Goal: Transaction & Acquisition: Book appointment/travel/reservation

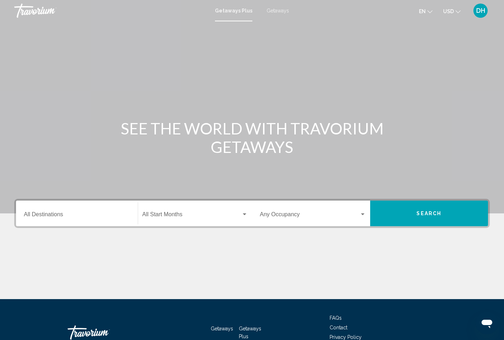
scroll to position [46, 0]
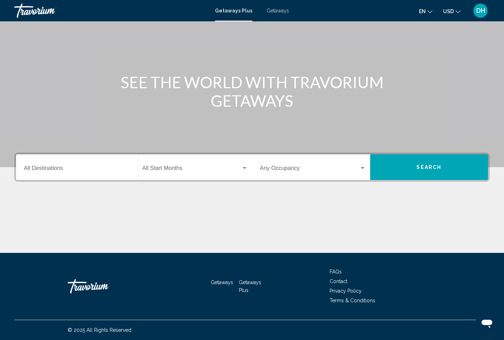
click at [425, 165] on span "Search" at bounding box center [428, 168] width 25 height 6
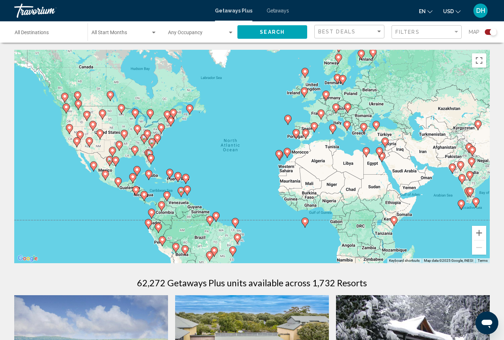
click at [146, 30] on div "Start Month All Start Months" at bounding box center [123, 32] width 65 height 20
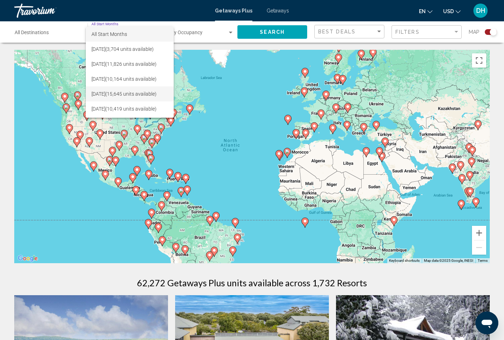
click at [115, 91] on span "[DATE] (15,645 units available)" at bounding box center [129, 94] width 77 height 15
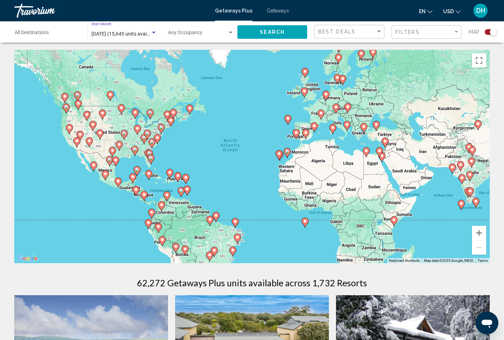
click at [258, 36] on button "Search" at bounding box center [272, 31] width 70 height 13
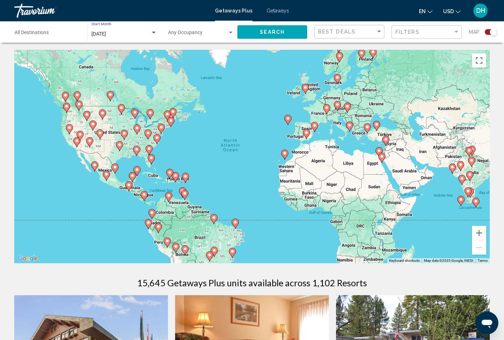
click at [143, 34] on div "[DATE]" at bounding box center [120, 34] width 59 height 6
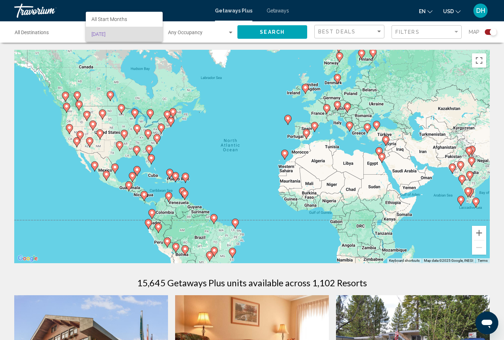
click at [31, 31] on div at bounding box center [252, 170] width 504 height 340
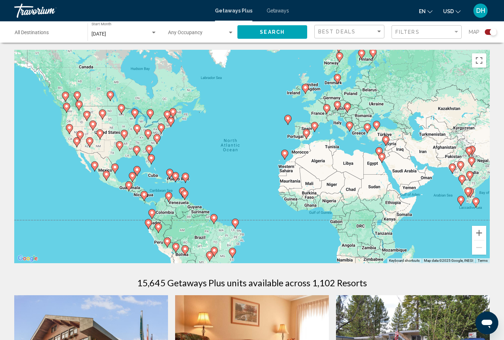
click at [39, 32] on input "Destination All Destinations" at bounding box center [48, 34] width 66 height 6
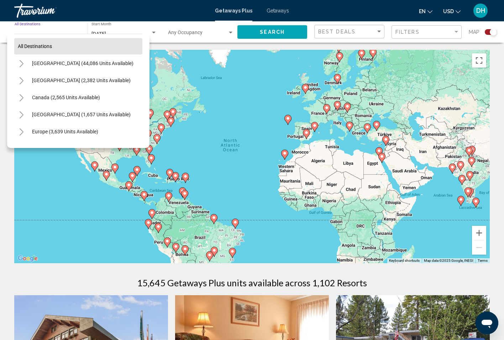
click at [39, 47] on span "All destinations" at bounding box center [35, 46] width 34 height 6
type input "**********"
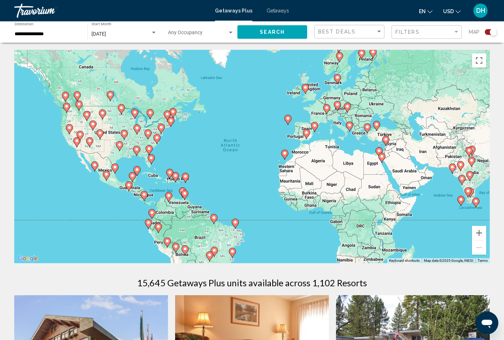
click at [269, 14] on div "Getaways Plus Getaways en English Español Français Italiano Português русский U…" at bounding box center [252, 10] width 504 height 15
click at [276, 11] on span "Getaways" at bounding box center [278, 11] width 22 height 6
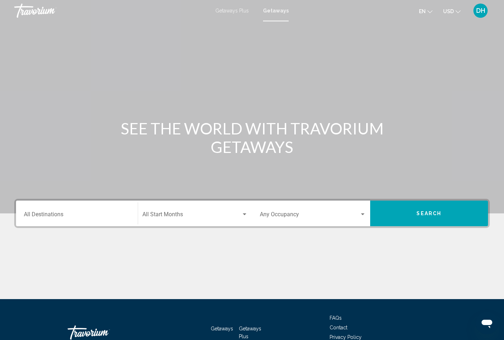
scroll to position [46, 0]
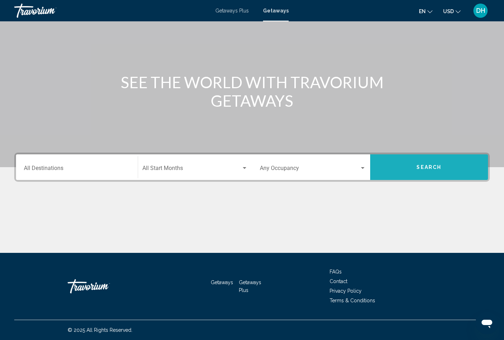
click at [404, 174] on button "Search" at bounding box center [429, 167] width 118 height 26
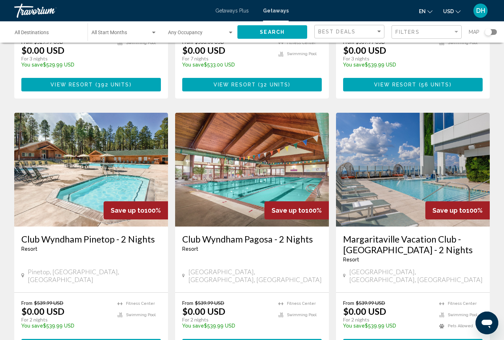
scroll to position [476, 0]
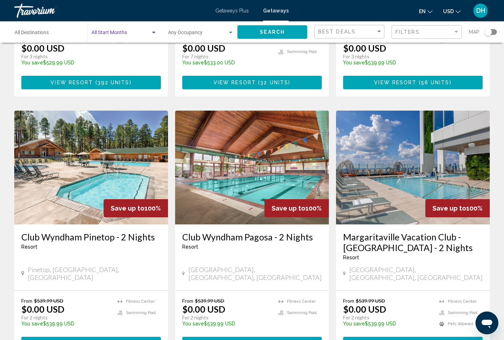
click at [153, 33] on div "Search widget" at bounding box center [154, 33] width 4 height 2
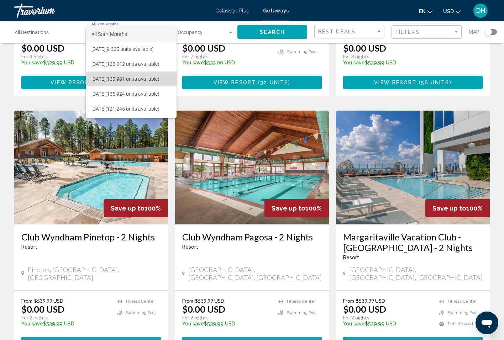
click at [142, 77] on span "[DATE] (135,981 units available)" at bounding box center [130, 79] width 79 height 15
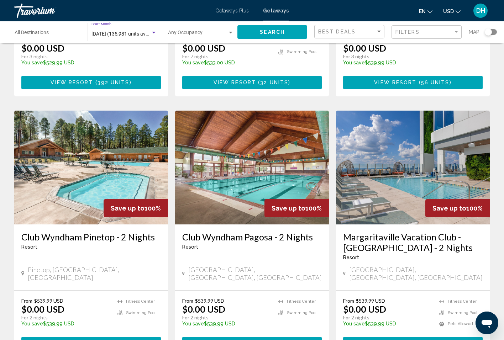
click at [228, 33] on div "Search widget" at bounding box center [230, 33] width 6 height 6
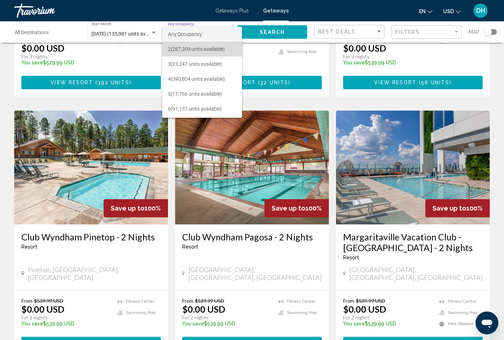
click at [211, 51] on span "2 (287,209 units available)" at bounding box center [202, 49] width 68 height 15
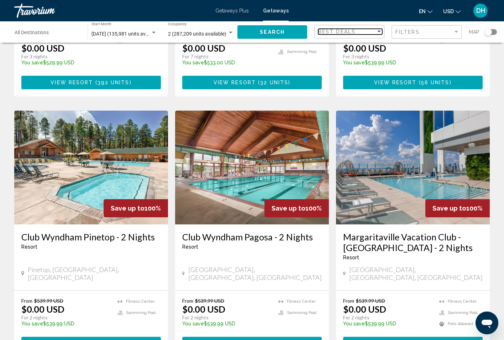
click at [367, 31] on div "Best Deals" at bounding box center [347, 32] width 58 height 6
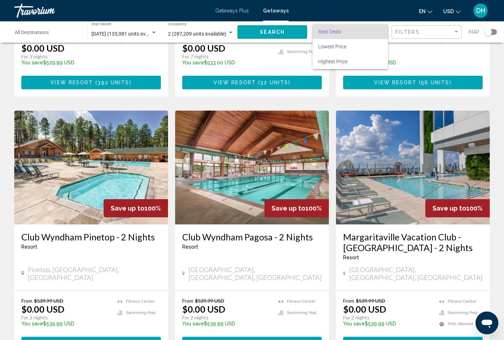
click at [413, 30] on div at bounding box center [252, 170] width 504 height 340
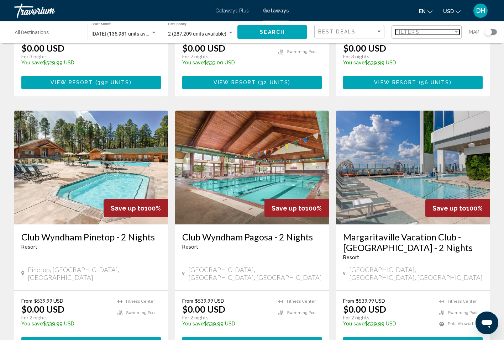
click at [445, 31] on div "Filters" at bounding box center [424, 32] width 58 height 6
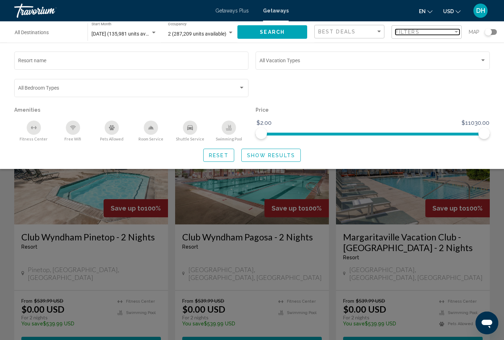
click at [445, 31] on div "Filters" at bounding box center [424, 32] width 58 height 6
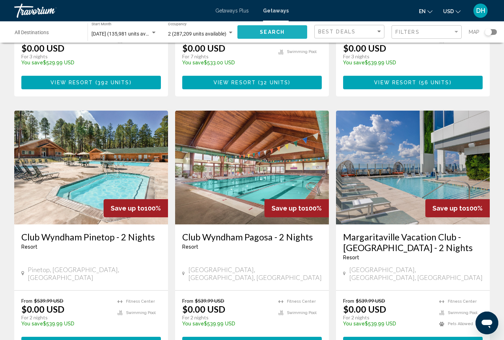
click at [272, 35] on button "Search" at bounding box center [272, 31] width 70 height 13
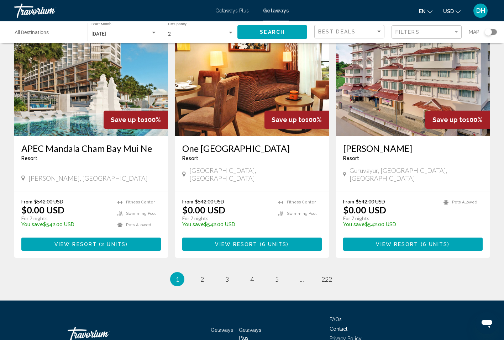
scroll to position [852, 0]
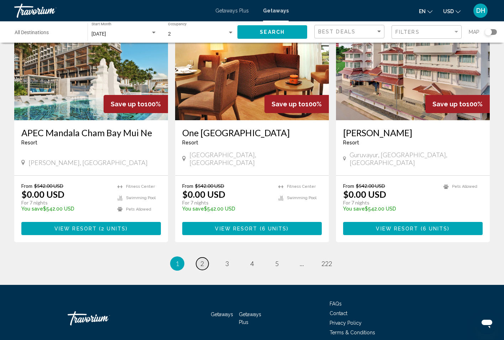
click at [199, 258] on link "page 2" at bounding box center [202, 264] width 12 height 12
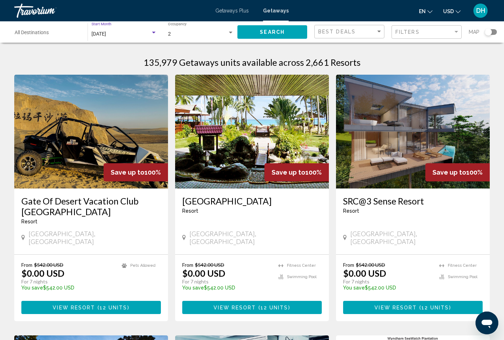
click at [143, 31] on div "[DATE]" at bounding box center [120, 34] width 59 height 6
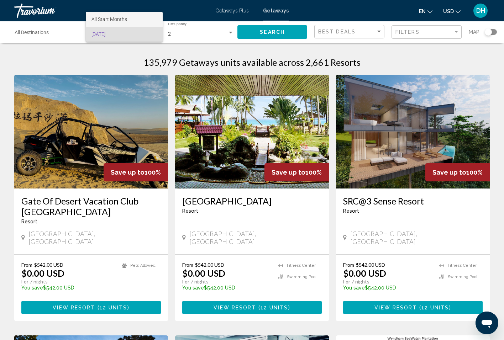
click at [129, 21] on span "All Start Months" at bounding box center [123, 19] width 65 height 15
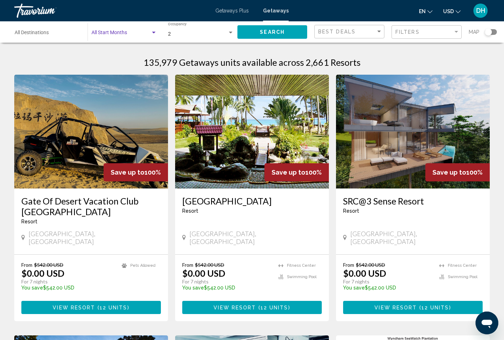
click at [152, 33] on div "Search widget" at bounding box center [154, 33] width 6 height 6
click at [136, 53] on span "[DATE]" at bounding box center [123, 49] width 65 height 15
click at [136, 30] on div "[DATE] Start Month All Start Months" at bounding box center [123, 32] width 65 height 20
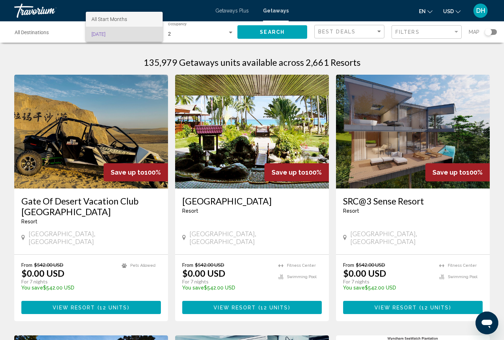
click at [137, 16] on span "All Start Months" at bounding box center [123, 19] width 65 height 15
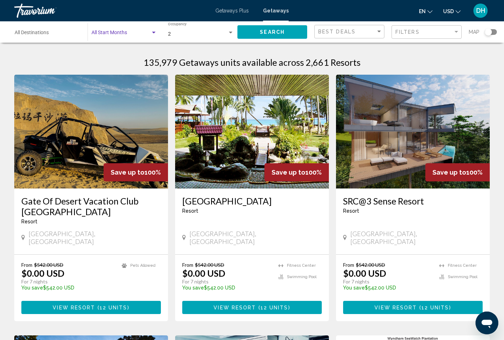
click at [151, 32] on div "Search widget" at bounding box center [154, 33] width 6 height 6
click at [296, 32] on div at bounding box center [252, 170] width 504 height 340
click at [243, 13] on span "Getaways Plus" at bounding box center [231, 11] width 33 height 6
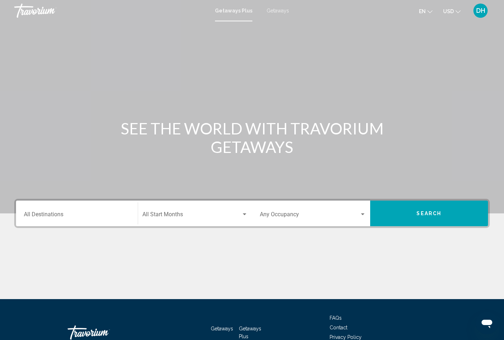
click at [191, 222] on div "Start Month All Start Months" at bounding box center [195, 214] width 106 height 22
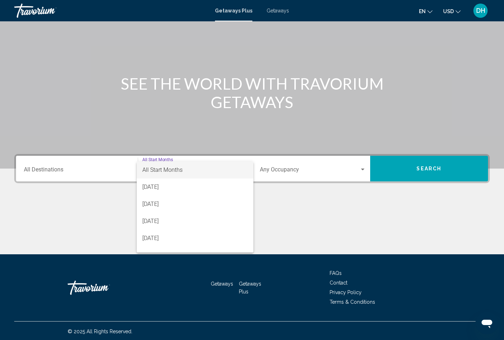
scroll to position [46, 0]
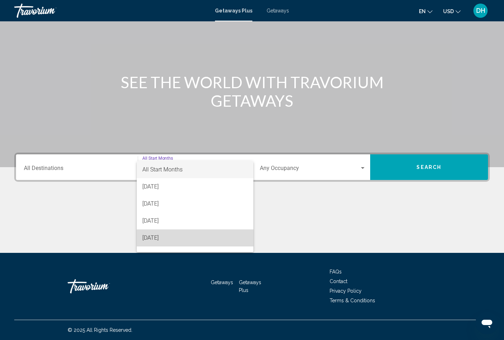
click at [181, 237] on span "[DATE]" at bounding box center [195, 238] width 106 height 17
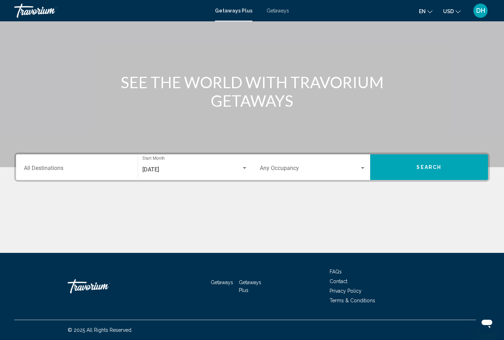
click at [306, 178] on div "Occupancy Any Occupancy" at bounding box center [313, 167] width 106 height 22
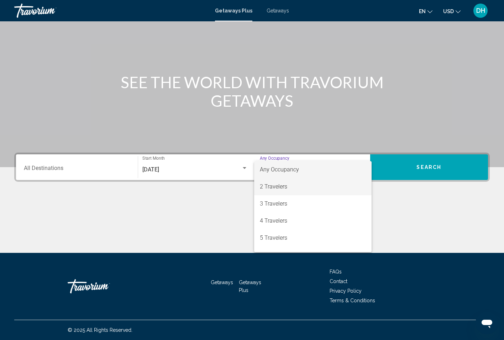
click at [292, 190] on span "2 Travelers" at bounding box center [313, 186] width 106 height 17
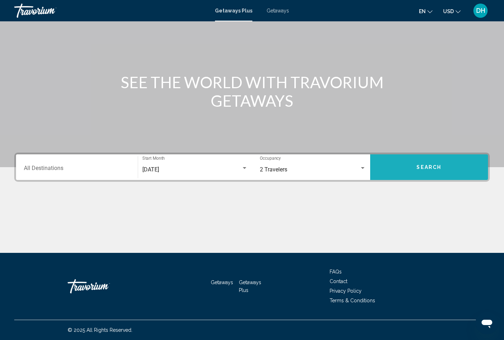
click at [419, 166] on span "Search" at bounding box center [428, 168] width 25 height 6
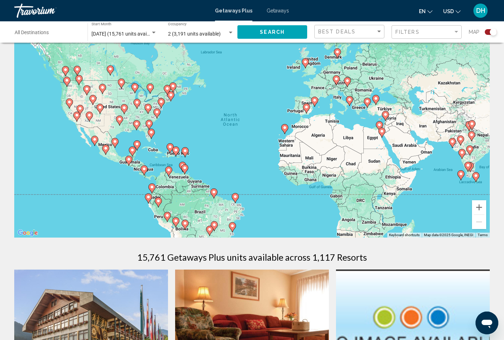
scroll to position [28, 0]
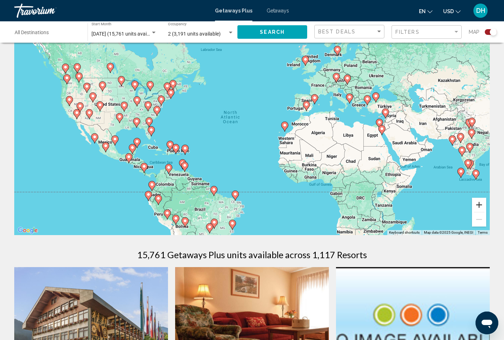
click at [477, 207] on button "Zoom in" at bounding box center [479, 205] width 14 height 14
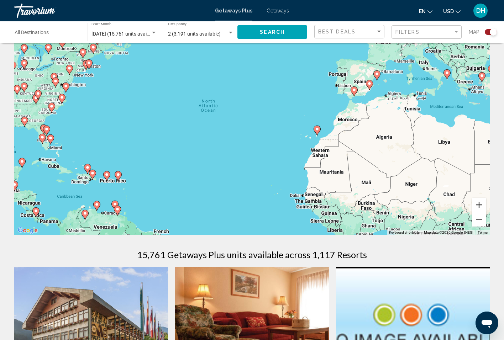
click at [477, 207] on button "Zoom in" at bounding box center [479, 205] width 14 height 14
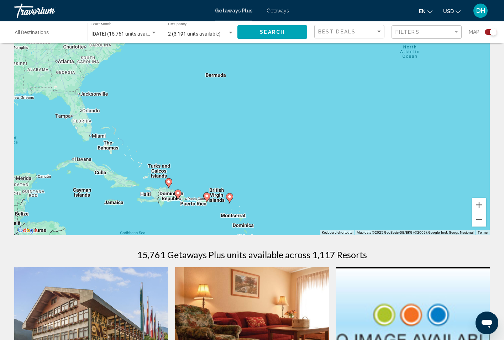
drag, startPoint x: 183, startPoint y: 138, endPoint x: 431, endPoint y: 107, distance: 250.1
click at [431, 107] on div "To activate drag with keyboard, press Alt + Enter. Once in keyboard drag state,…" at bounding box center [252, 129] width 476 height 214
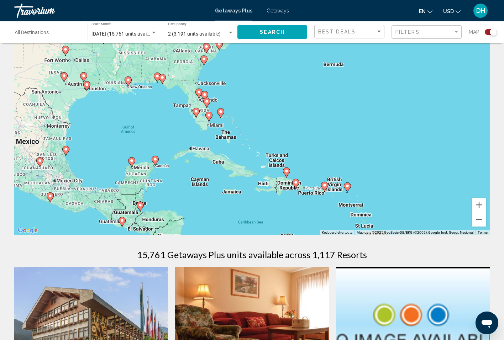
drag, startPoint x: 154, startPoint y: 133, endPoint x: 273, endPoint y: 122, distance: 119.4
click at [273, 122] on div "To activate drag with keyboard, press Alt + Enter. Once in keyboard drag state,…" at bounding box center [252, 129] width 476 height 214
click at [155, 159] on image "Main content" at bounding box center [155, 159] width 4 height 4
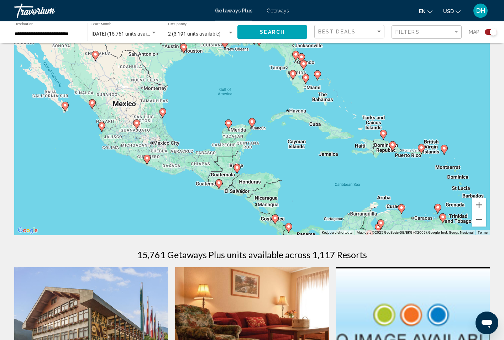
click at [253, 124] on icon "Main content" at bounding box center [252, 123] width 6 height 9
type input "**********"
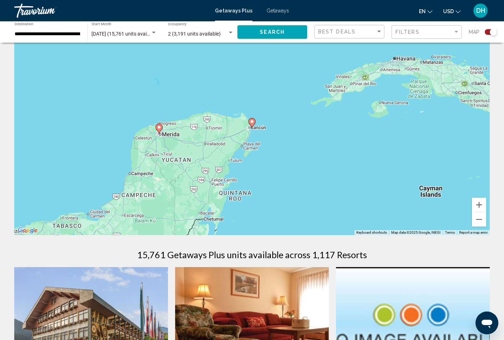
click at [253, 124] on icon "Main content" at bounding box center [252, 123] width 6 height 9
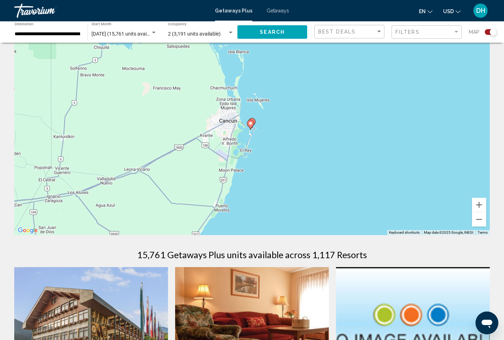
click at [251, 123] on image "Main content" at bounding box center [250, 123] width 4 height 4
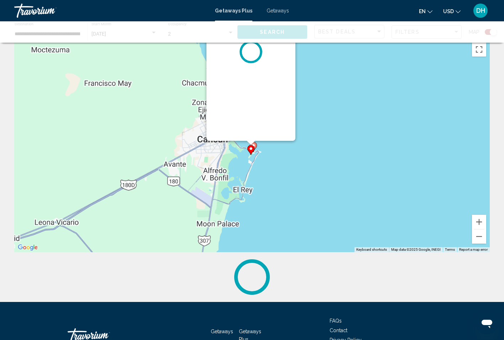
scroll to position [0, 0]
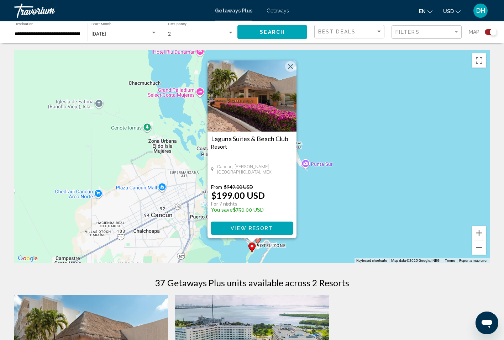
click at [289, 67] on button "Close" at bounding box center [290, 66] width 11 height 11
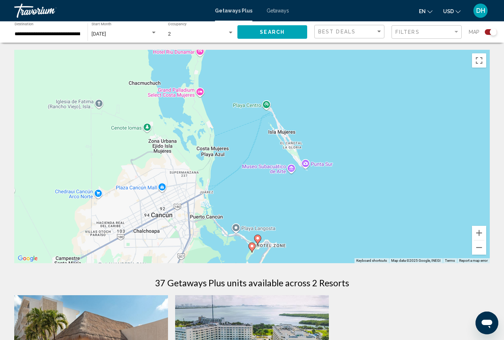
click at [260, 238] on icon "Main content" at bounding box center [258, 239] width 6 height 9
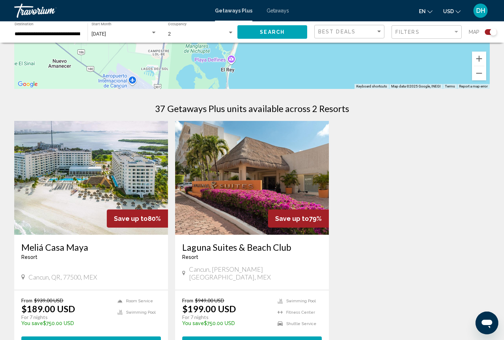
scroll to position [184, 0]
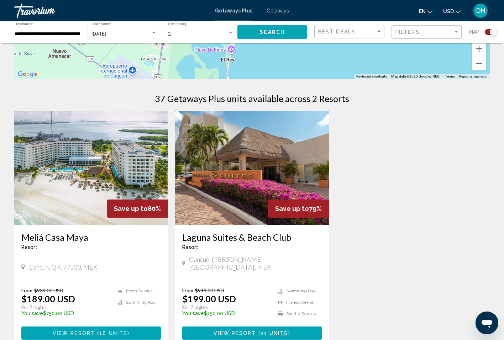
click at [220, 235] on h3 "Laguna Suites & Beach Club" at bounding box center [252, 237] width 140 height 11
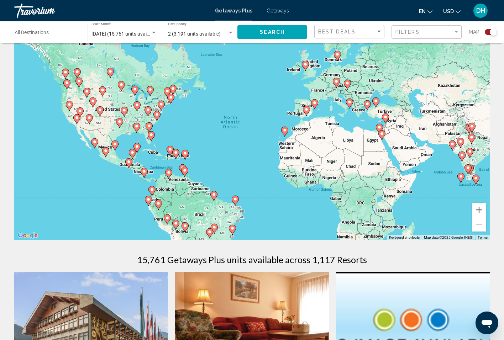
scroll to position [38, 0]
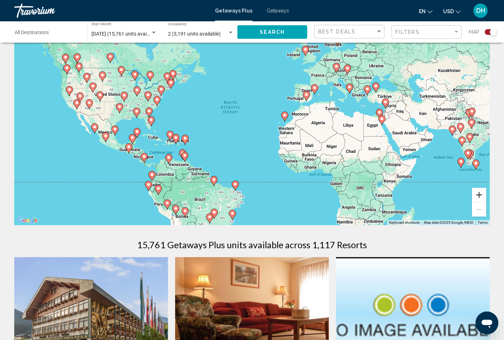
click at [479, 193] on button "Zoom in" at bounding box center [479, 195] width 14 height 14
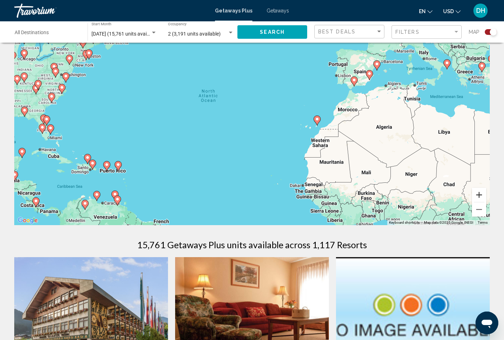
click at [479, 193] on button "Zoom in" at bounding box center [479, 195] width 14 height 14
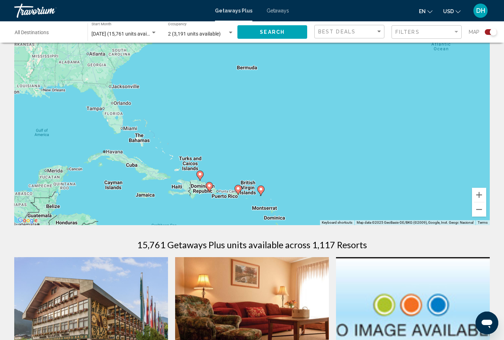
drag, startPoint x: 187, startPoint y: 147, endPoint x: 460, endPoint y: 116, distance: 275.2
click at [462, 116] on div "To activate drag with keyboard, press Alt + Enter. Once in keyboard drag state,…" at bounding box center [252, 119] width 476 height 214
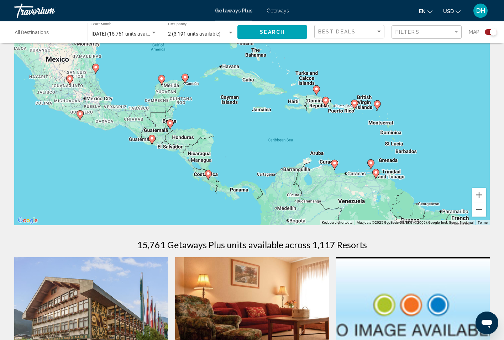
drag, startPoint x: 240, startPoint y: 128, endPoint x: 363, endPoint y: 46, distance: 147.9
click at [363, 46] on div "To activate drag with keyboard, press Alt + Enter. Once in keyboard drag state,…" at bounding box center [252, 119] width 476 height 214
click at [162, 79] on image "Main content" at bounding box center [161, 79] width 4 height 4
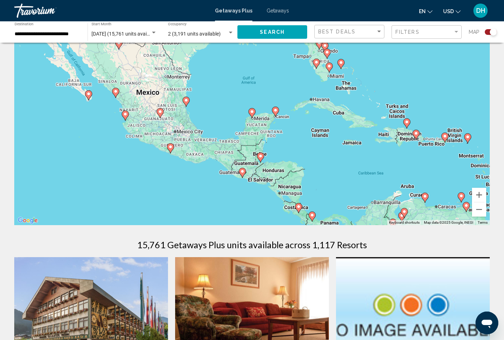
click at [91, 94] on icon "Main content" at bounding box center [88, 95] width 6 height 9
type input "**********"
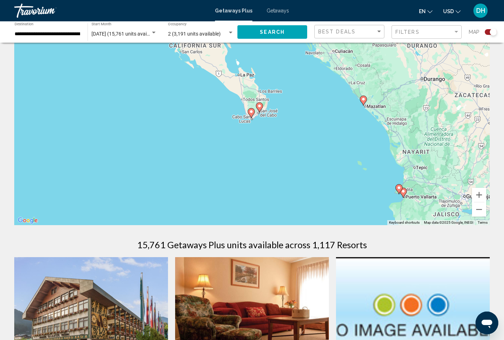
click at [260, 105] on image "Main content" at bounding box center [259, 106] width 4 height 4
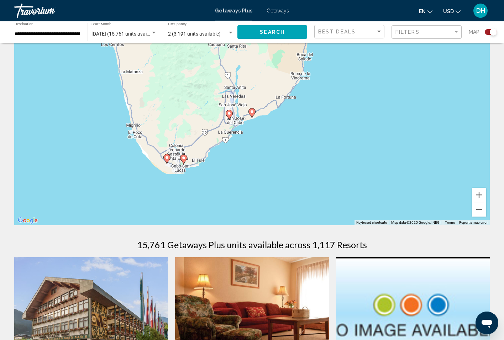
click at [251, 111] on image "Main content" at bounding box center [252, 112] width 4 height 4
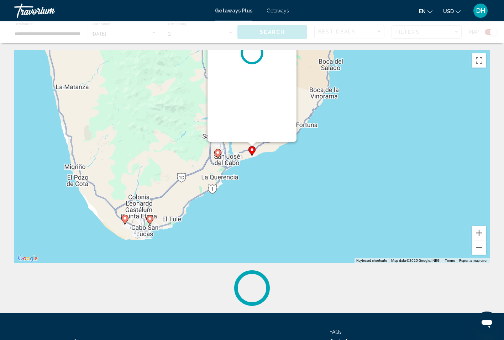
scroll to position [0, 0]
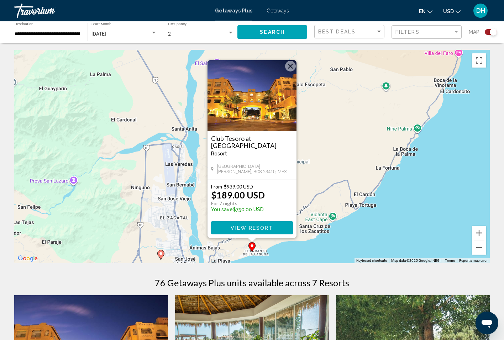
click at [290, 66] on button "Close" at bounding box center [290, 66] width 11 height 11
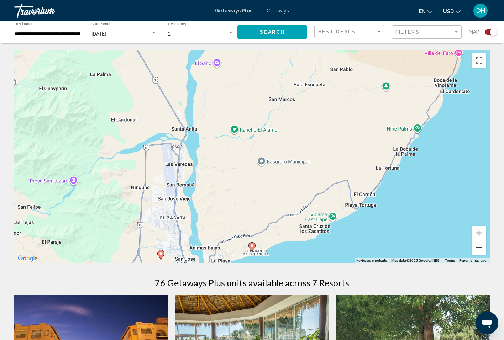
click at [478, 254] on button "Zoom out" at bounding box center [479, 248] width 14 height 14
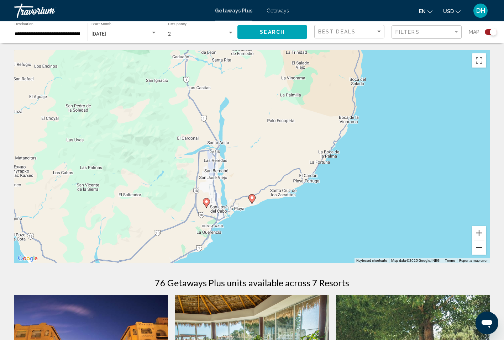
click at [480, 248] on button "Zoom out" at bounding box center [479, 248] width 14 height 14
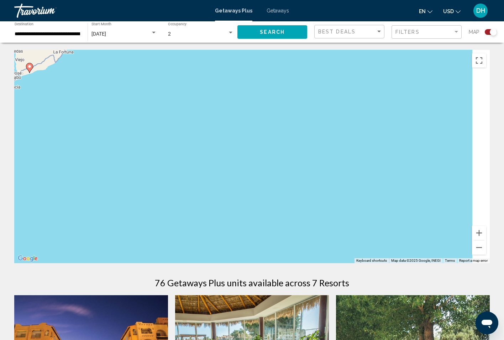
drag, startPoint x: 410, startPoint y: 214, endPoint x: 172, endPoint y: 79, distance: 273.7
click at [172, 79] on div "To activate drag with keyboard, press Alt + Enter. Once in keyboard drag state,…" at bounding box center [252, 157] width 476 height 214
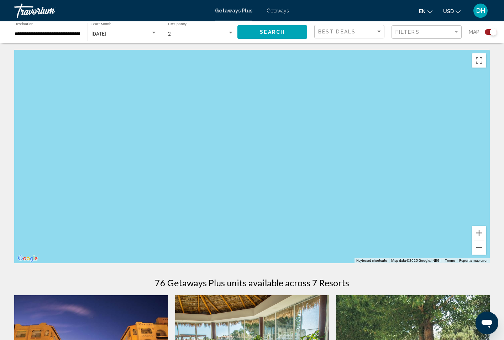
drag, startPoint x: 396, startPoint y: 125, endPoint x: -26, endPoint y: 111, distance: 422.0
click at [0, 111] on html "**********" at bounding box center [252, 170] width 504 height 340
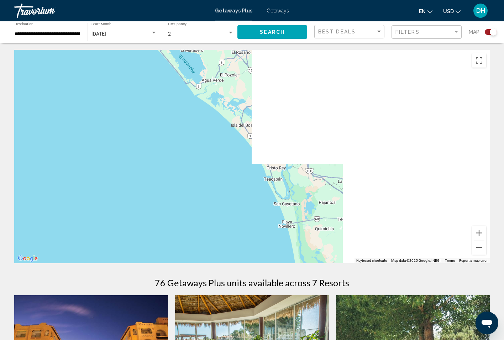
drag, startPoint x: 318, startPoint y: 134, endPoint x: -26, endPoint y: 134, distance: 343.9
click at [0, 134] on html "**********" at bounding box center [252, 170] width 504 height 340
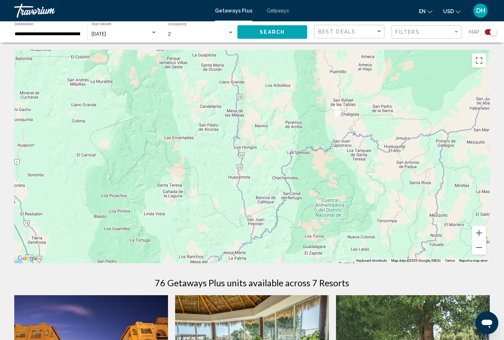
drag, startPoint x: 320, startPoint y: 165, endPoint x: -26, endPoint y: 159, distance: 345.4
click at [0, 159] on html "**********" at bounding box center [252, 170] width 504 height 340
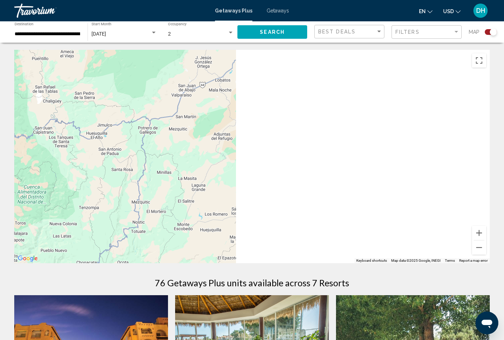
drag, startPoint x: 353, startPoint y: 158, endPoint x: 13, endPoint y: 142, distance: 340.4
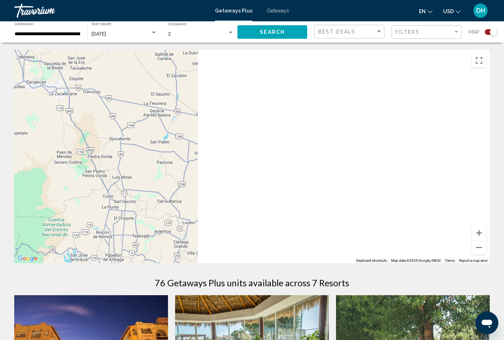
drag, startPoint x: 418, startPoint y: 146, endPoint x: 28, endPoint y: 138, distance: 389.9
click at [28, 138] on div "Main content" at bounding box center [252, 157] width 476 height 214
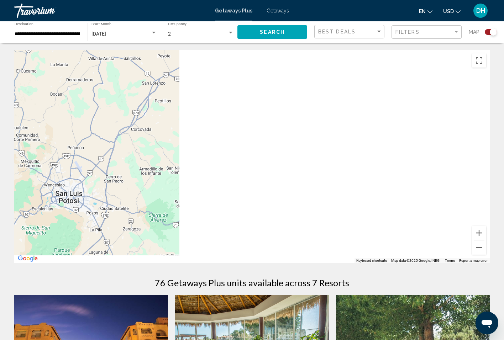
drag, startPoint x: 372, startPoint y: 158, endPoint x: -13, endPoint y: 94, distance: 390.5
click at [0, 94] on html "**********" at bounding box center [252, 170] width 504 height 340
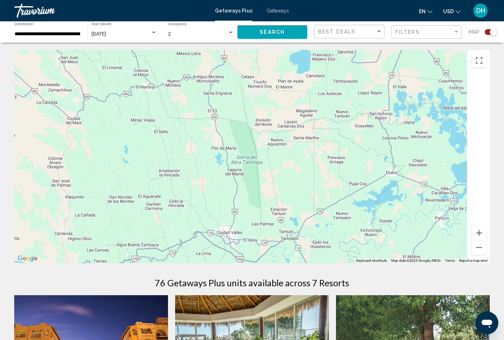
drag, startPoint x: 347, startPoint y: 132, endPoint x: 11, endPoint y: 128, distance: 335.7
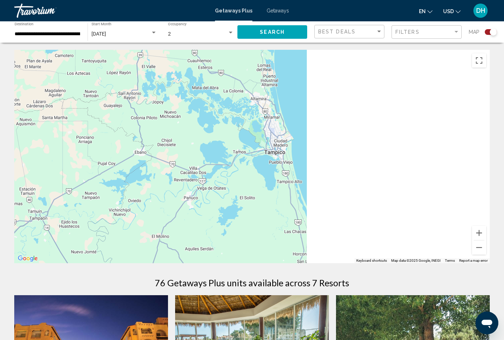
drag, startPoint x: 370, startPoint y: 158, endPoint x: -26, endPoint y: 116, distance: 397.4
click at [0, 116] on html "**********" at bounding box center [252, 170] width 504 height 340
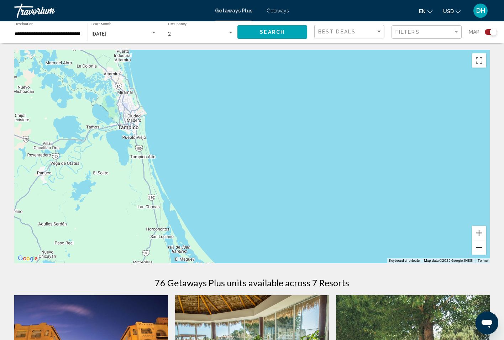
click at [481, 250] on button "Zoom out" at bounding box center [479, 248] width 14 height 14
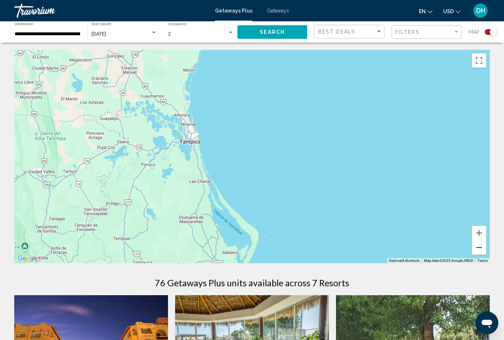
click at [481, 250] on button "Zoom out" at bounding box center [479, 248] width 14 height 14
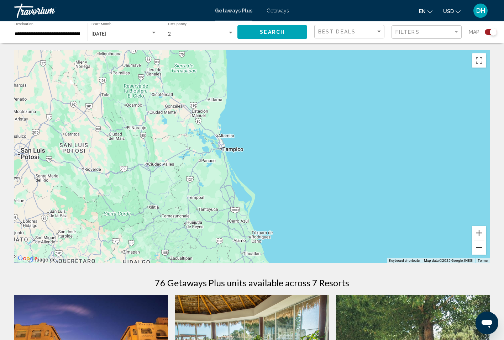
click at [481, 250] on button "Zoom out" at bounding box center [479, 248] width 14 height 14
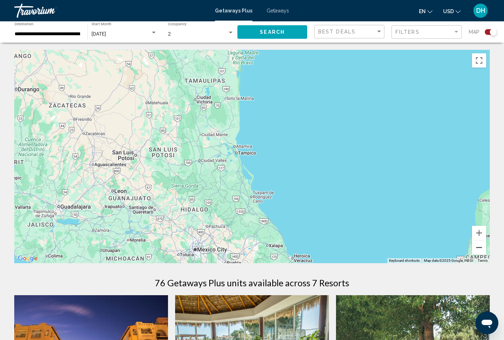
click at [481, 251] on button "Zoom out" at bounding box center [479, 248] width 14 height 14
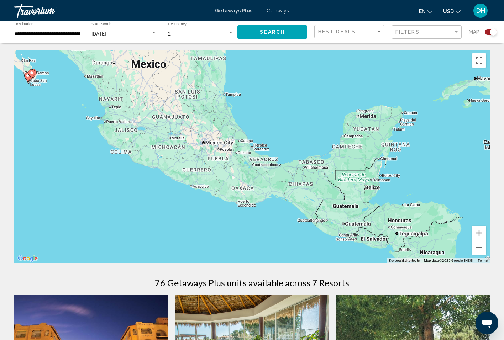
drag, startPoint x: 356, startPoint y: 184, endPoint x: 336, endPoint y: 122, distance: 64.8
click at [336, 122] on div "To activate drag with keyboard, press Alt + Enter. Once in keyboard drag state,…" at bounding box center [252, 157] width 476 height 214
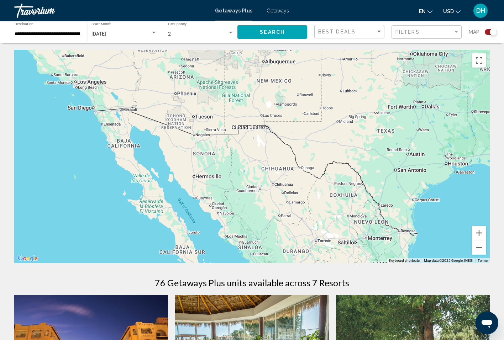
drag, startPoint x: 156, startPoint y: 105, endPoint x: 338, endPoint y: 310, distance: 274.4
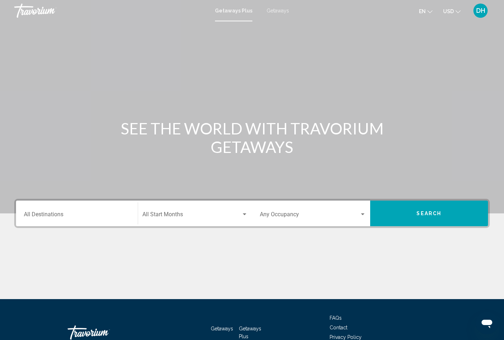
scroll to position [46, 0]
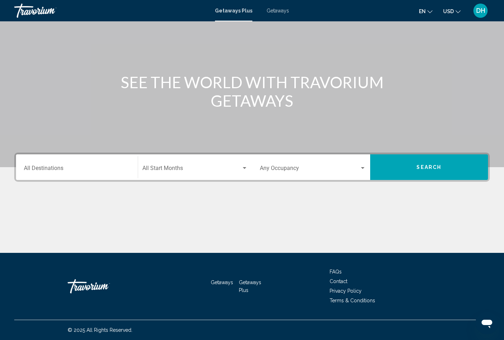
click at [221, 173] on span "Search widget" at bounding box center [191, 170] width 99 height 6
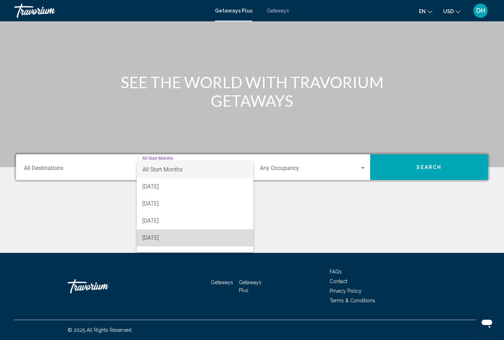
click at [176, 240] on span "[DATE]" at bounding box center [195, 238] width 106 height 17
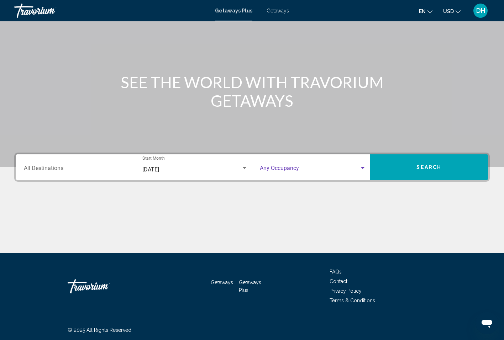
click at [360, 172] on div "Search widget" at bounding box center [313, 170] width 106 height 6
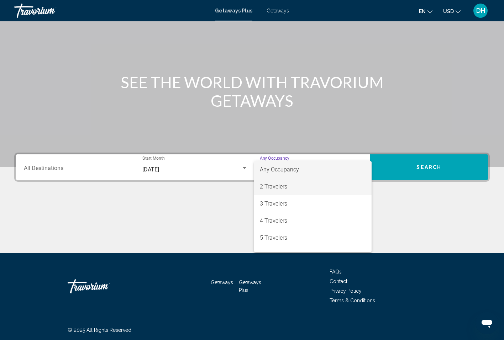
click at [305, 190] on span "2 Travelers" at bounding box center [313, 186] width 106 height 17
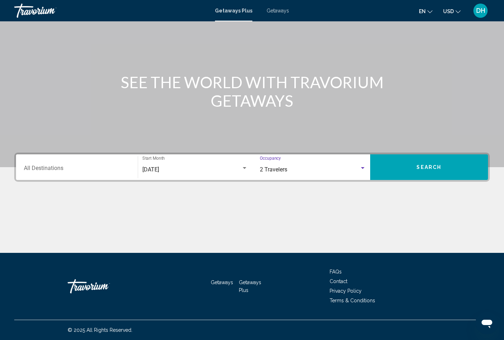
click at [446, 172] on button "Search" at bounding box center [429, 167] width 118 height 26
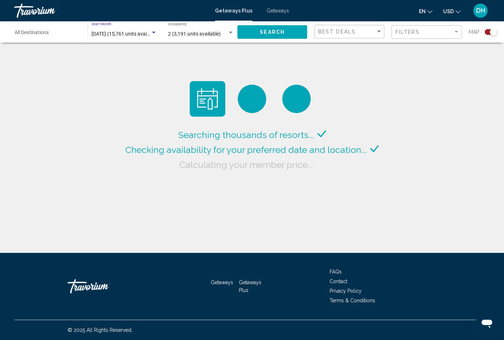
click at [151, 33] on div "Search widget" at bounding box center [154, 33] width 6 height 6
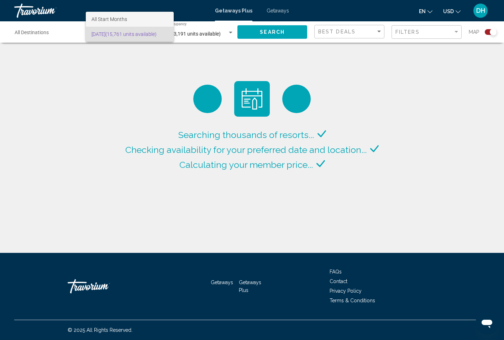
click at [125, 17] on span "All Start Months" at bounding box center [109, 19] width 36 height 6
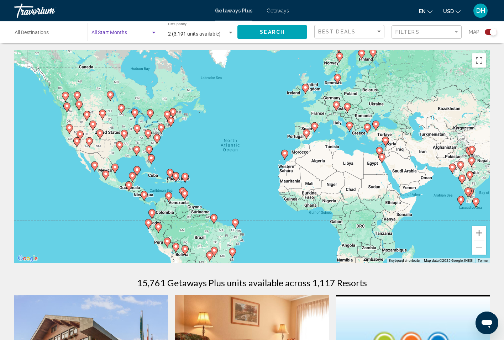
click at [150, 35] on span "Search widget" at bounding box center [120, 34] width 59 height 6
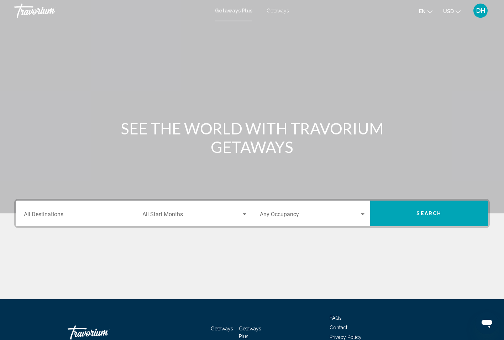
click at [231, 222] on div "Start Month All Start Months" at bounding box center [195, 214] width 106 height 22
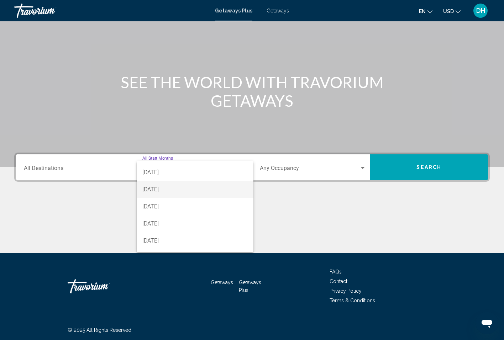
scroll to position [35, 0]
click at [195, 220] on span "[DATE]" at bounding box center [195, 220] width 106 height 17
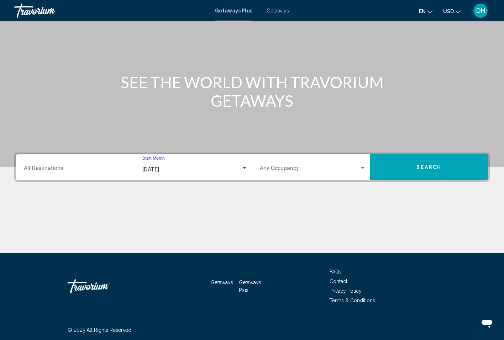
click at [354, 174] on div "Occupancy Any Occupancy" at bounding box center [313, 167] width 106 height 22
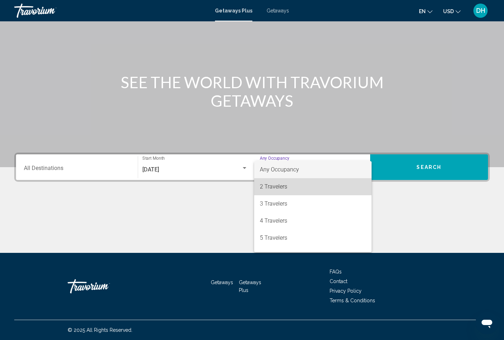
click at [314, 190] on span "2 Travelers" at bounding box center [313, 186] width 106 height 17
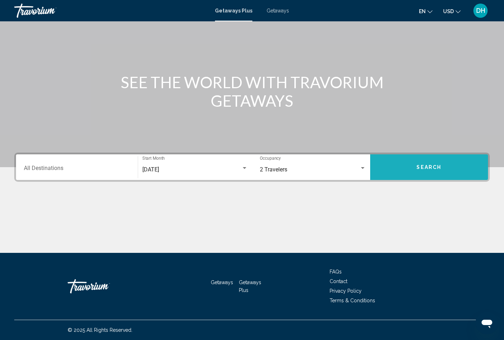
click at [414, 164] on button "Search" at bounding box center [429, 167] width 118 height 26
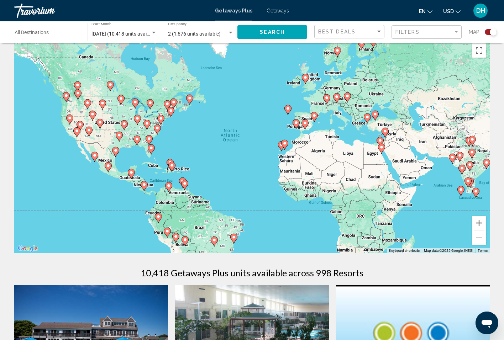
scroll to position [14, 0]
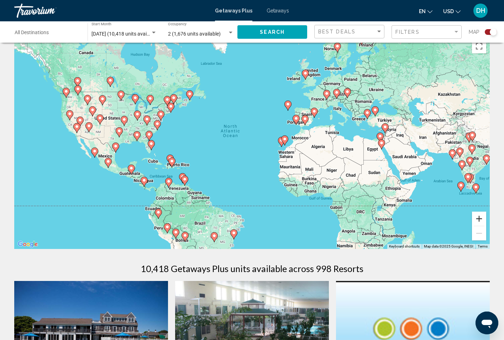
click at [479, 219] on button "Zoom in" at bounding box center [479, 219] width 14 height 14
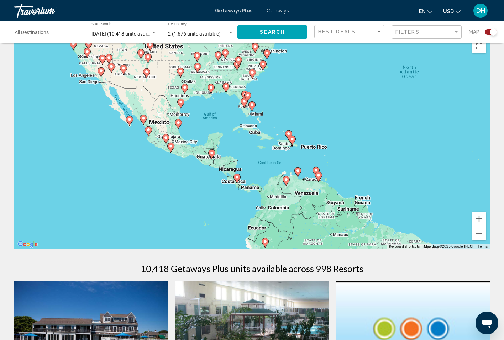
drag, startPoint x: 203, startPoint y: 144, endPoint x: 406, endPoint y: 96, distance: 208.4
click at [406, 96] on div "To activate drag with keyboard, press Alt + Enter. Once in keyboard drag state,…" at bounding box center [252, 143] width 476 height 214
click at [478, 220] on button "Zoom in" at bounding box center [479, 219] width 14 height 14
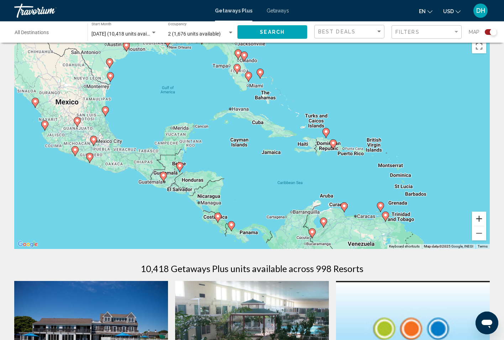
click at [478, 220] on button "Zoom in" at bounding box center [479, 219] width 14 height 14
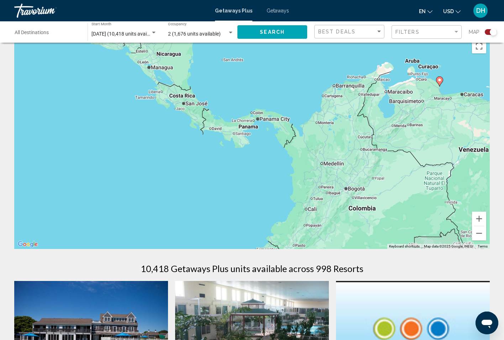
drag, startPoint x: 336, startPoint y: 196, endPoint x: 340, endPoint y: -1, distance: 196.9
click at [340, 0] on html "Skip to main content Getaways Plus Getaways en English Español Français Italian…" at bounding box center [252, 156] width 504 height 340
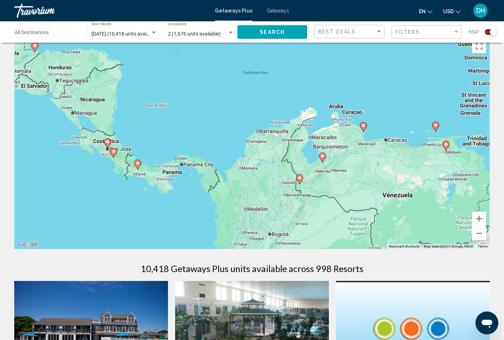
drag, startPoint x: 305, startPoint y: 78, endPoint x: 228, endPoint y: 124, distance: 90.2
click at [228, 124] on div "To activate drag with keyboard, press Alt + Enter. Once in keyboard drag state,…" at bounding box center [252, 143] width 476 height 214
click at [479, 221] on button "Zoom in" at bounding box center [479, 219] width 14 height 14
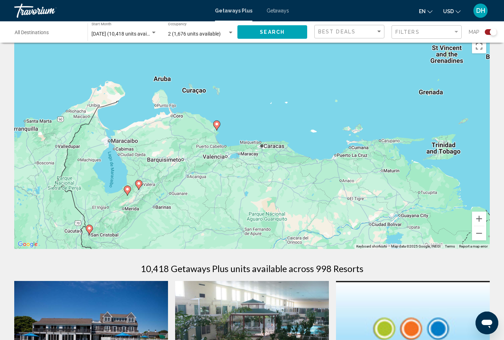
drag, startPoint x: 452, startPoint y: 150, endPoint x: 193, endPoint y: 157, distance: 258.9
click at [193, 157] on div "To activate drag with keyboard, press Alt + Enter. Once in keyboard drag state,…" at bounding box center [252, 143] width 476 height 214
click at [481, 220] on button "Zoom in" at bounding box center [479, 219] width 14 height 14
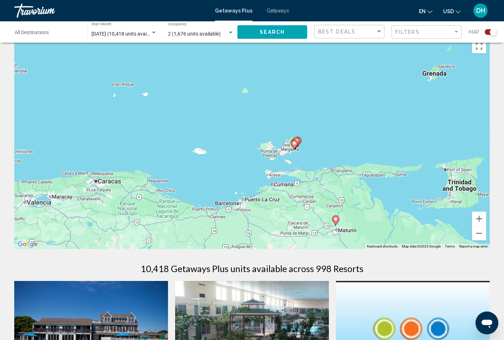
drag, startPoint x: 445, startPoint y: 152, endPoint x: 268, endPoint y: 184, distance: 179.3
click at [268, 184] on div "To activate drag with keyboard, press Alt + Enter. Once in keyboard drag state,…" at bounding box center [252, 143] width 476 height 214
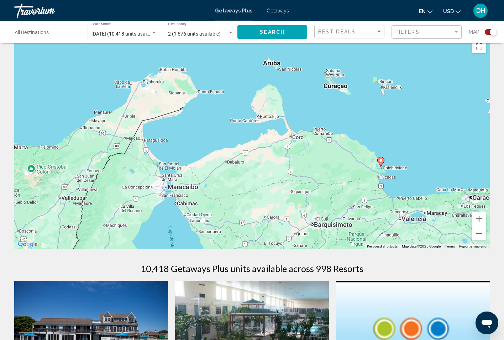
drag, startPoint x: 96, startPoint y: 115, endPoint x: 475, endPoint y: 131, distance: 379.1
click at [475, 131] on div "To activate drag with keyboard, press Alt + Enter. Once in keyboard drag state,…" at bounding box center [252, 143] width 476 height 214
click at [477, 233] on button "Zoom out" at bounding box center [479, 233] width 14 height 14
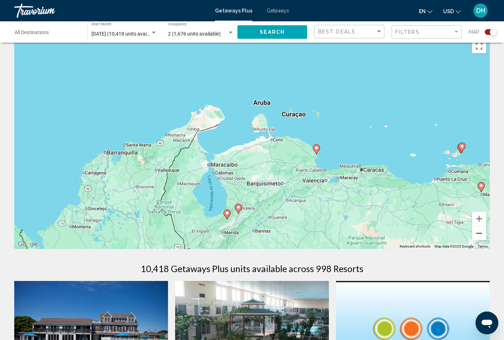
click at [477, 233] on button "Zoom out" at bounding box center [479, 233] width 14 height 14
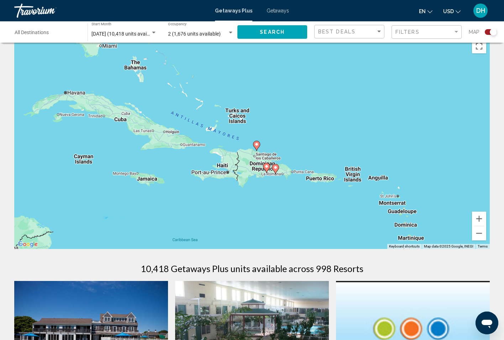
drag, startPoint x: 317, startPoint y: 137, endPoint x: 326, endPoint y: 288, distance: 151.9
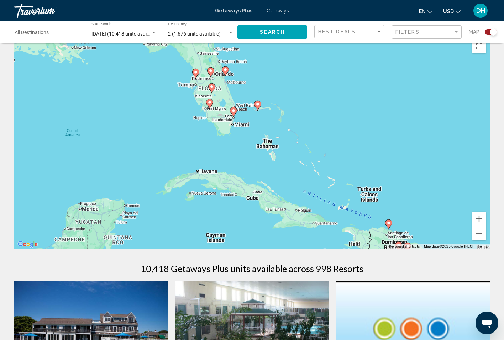
drag, startPoint x: 95, startPoint y: 124, endPoint x: 230, endPoint y: 202, distance: 156.2
click at [230, 202] on div "To activate drag with keyboard, press Alt + Enter. Once in keyboard drag state,…" at bounding box center [252, 143] width 476 height 214
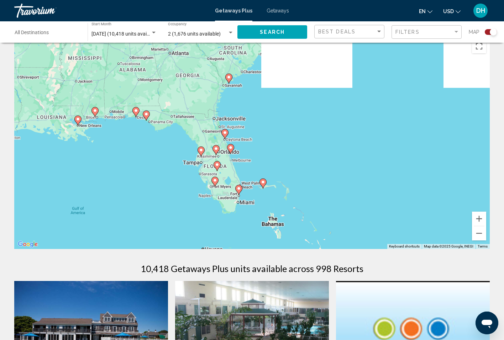
drag, startPoint x: 277, startPoint y: 113, endPoint x: 284, endPoint y: 202, distance: 89.3
click at [284, 202] on div "To activate drag with keyboard, press Alt + Enter. Once in keyboard drag state,…" at bounding box center [252, 143] width 476 height 214
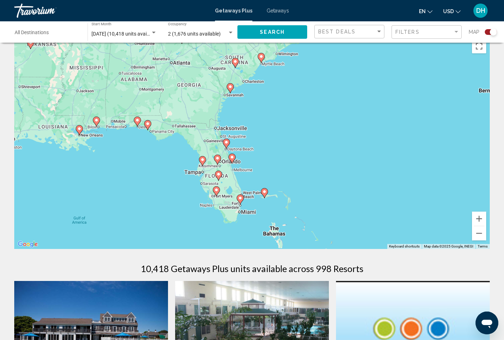
click at [266, 192] on image "Main content" at bounding box center [264, 192] width 4 height 4
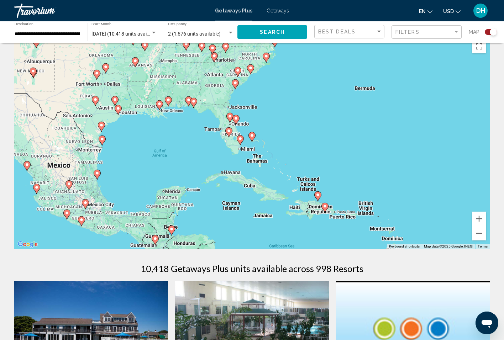
click at [253, 136] on image "Main content" at bounding box center [252, 135] width 4 height 4
type input "**********"
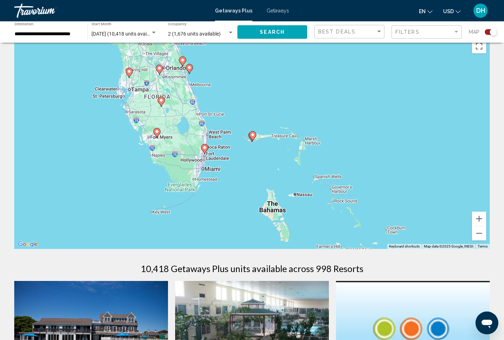
click at [253, 136] on image "Main content" at bounding box center [253, 135] width 4 height 4
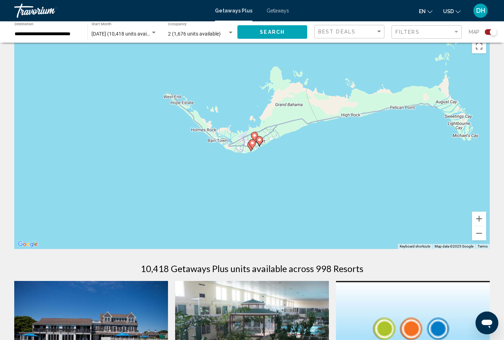
drag, startPoint x: 331, startPoint y: 141, endPoint x: 340, endPoint y: 125, distance: 18.0
click at [340, 125] on div "To navigate, press the arrow keys. To activate drag with keyboard, press Alt + …" at bounding box center [252, 143] width 476 height 214
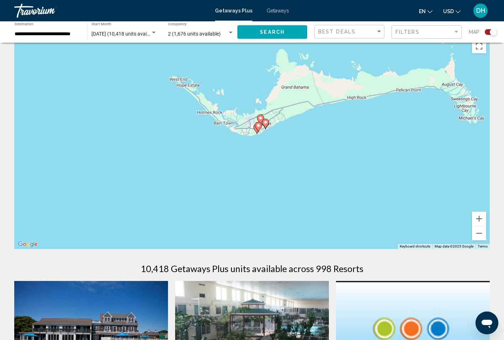
click at [258, 123] on icon "Main content" at bounding box center [258, 126] width 6 height 9
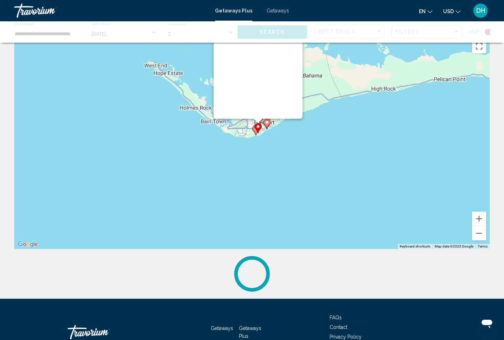
scroll to position [0, 0]
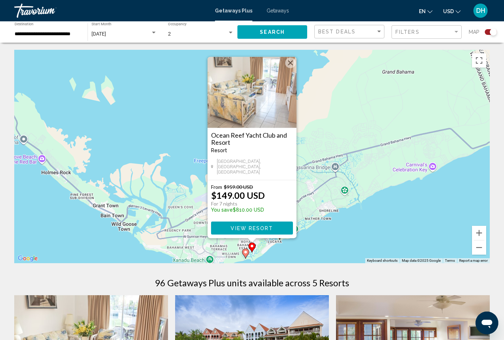
click at [292, 64] on button "Close" at bounding box center [290, 63] width 11 height 11
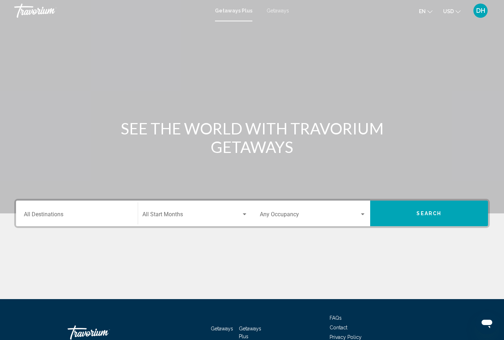
click at [225, 221] on div "Start Month All Start Months" at bounding box center [195, 214] width 106 height 22
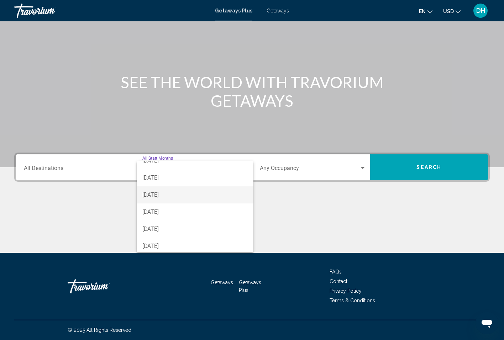
scroll to position [38, 0]
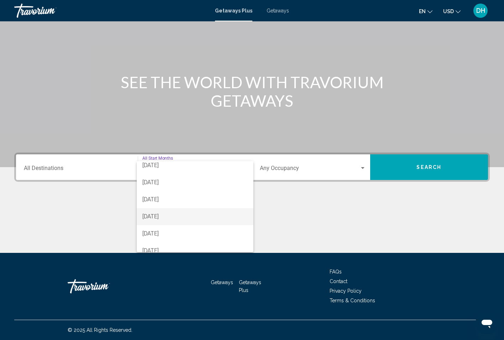
click at [197, 217] on span "[DATE]" at bounding box center [195, 216] width 106 height 17
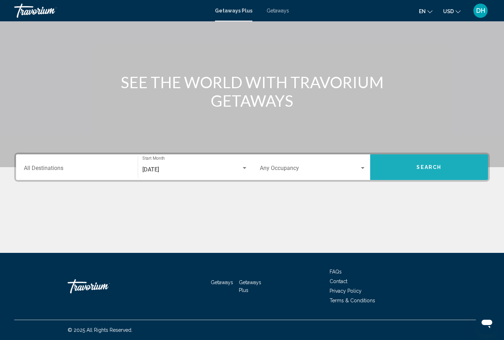
click at [414, 163] on button "Search" at bounding box center [429, 167] width 118 height 26
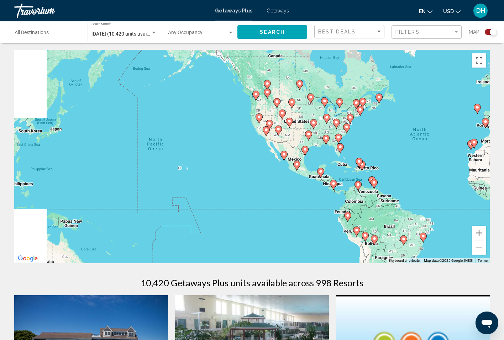
drag, startPoint x: 211, startPoint y: 135, endPoint x: 408, endPoint y: 125, distance: 196.8
click at [408, 125] on div "To activate drag with keyboard, press Alt + Enter. Once in keyboard drag state,…" at bounding box center [252, 157] width 476 height 214
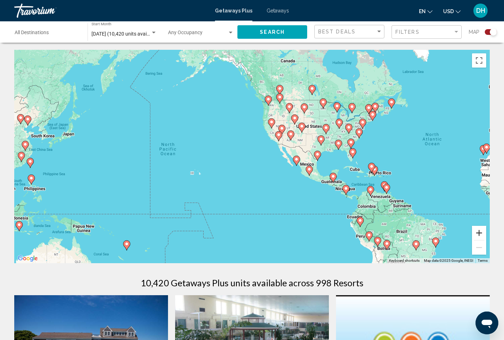
click at [484, 234] on button "Zoom in" at bounding box center [479, 233] width 14 height 14
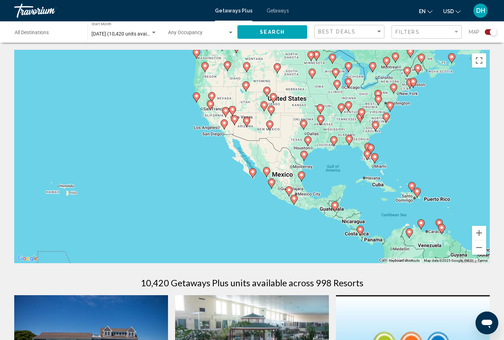
drag, startPoint x: 445, startPoint y: 200, endPoint x: 363, endPoint y: 203, distance: 81.6
click at [363, 203] on div "To activate drag with keyboard, press Alt + Enter. Once in keyboard drag state,…" at bounding box center [252, 157] width 476 height 214
click at [478, 234] on button "Zoom in" at bounding box center [479, 233] width 14 height 14
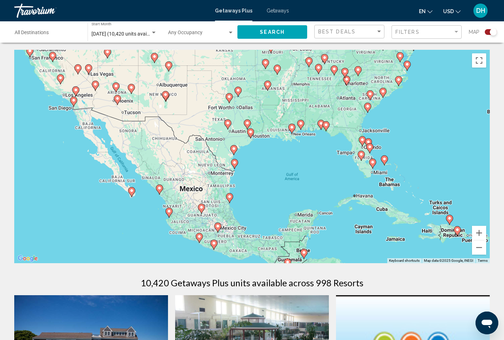
drag, startPoint x: 408, startPoint y: 193, endPoint x: 281, endPoint y: 189, distance: 126.8
click at [281, 189] on div "To activate drag with keyboard, press Alt + Enter. Once in keyboard drag state,…" at bounding box center [252, 157] width 476 height 214
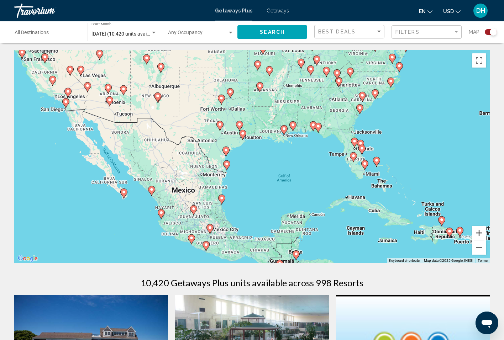
click at [480, 231] on button "Zoom in" at bounding box center [479, 233] width 14 height 14
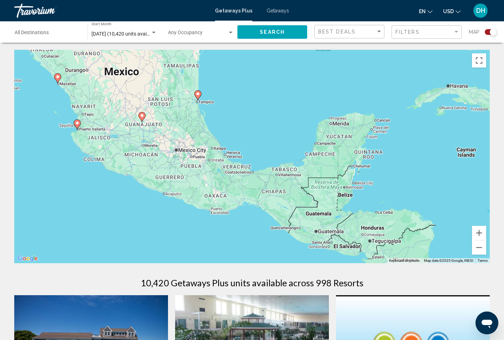
drag, startPoint x: 344, startPoint y: 207, endPoint x: 350, endPoint y: 53, distance: 154.3
click at [350, 53] on div "To activate drag with keyboard, press Alt + Enter. Once in keyboard drag state,…" at bounding box center [252, 157] width 476 height 214
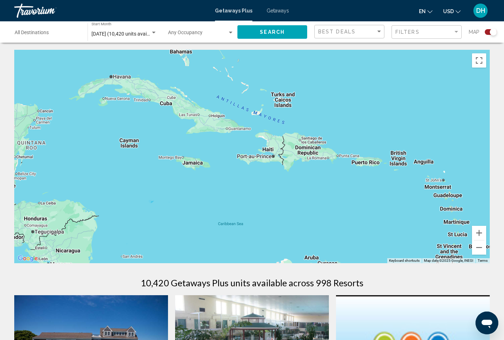
drag, startPoint x: 393, startPoint y: 165, endPoint x: 53, endPoint y: 153, distance: 340.2
click at [53, 153] on div "To activate drag with keyboard, press Alt + Enter. Once in keyboard drag state,…" at bounding box center [252, 157] width 476 height 214
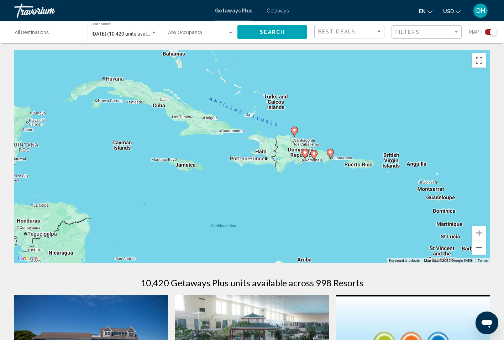
drag, startPoint x: 273, startPoint y: 170, endPoint x: 264, endPoint y: 171, distance: 8.6
click at [264, 171] on div "To activate drag with keyboard, press Alt + Enter. Once in keyboard drag state,…" at bounding box center [252, 157] width 476 height 214
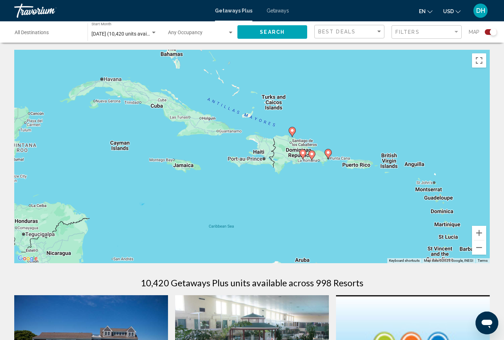
click at [329, 152] on image "Main content" at bounding box center [328, 153] width 4 height 4
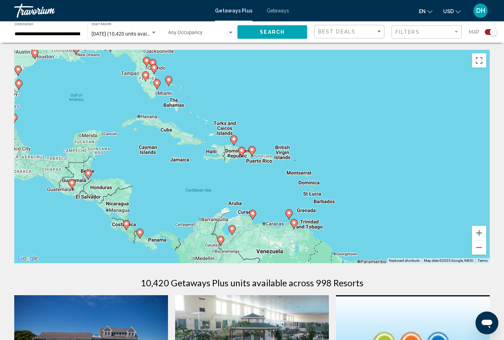
click at [255, 150] on icon "Main content" at bounding box center [252, 151] width 6 height 9
type input "**********"
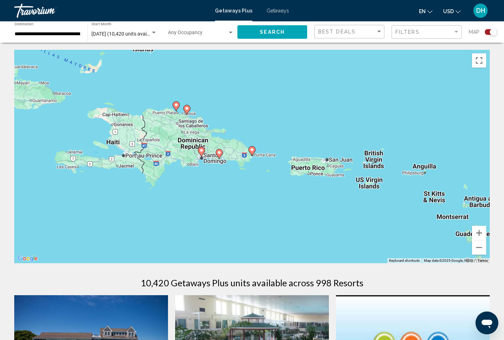
click at [252, 150] on image "Main content" at bounding box center [252, 150] width 4 height 4
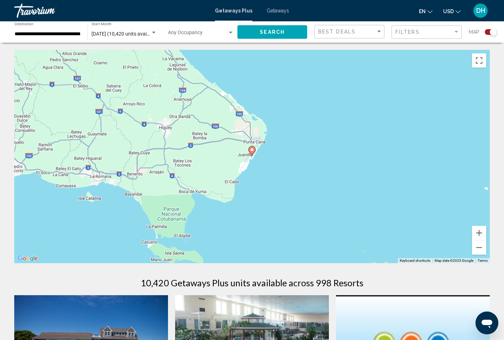
click at [252, 150] on image "Main content" at bounding box center [252, 150] width 4 height 4
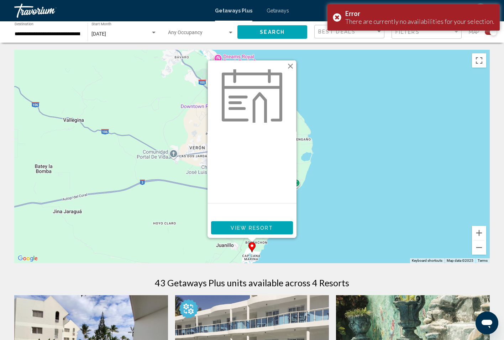
click at [290, 64] on button "Close" at bounding box center [290, 66] width 11 height 11
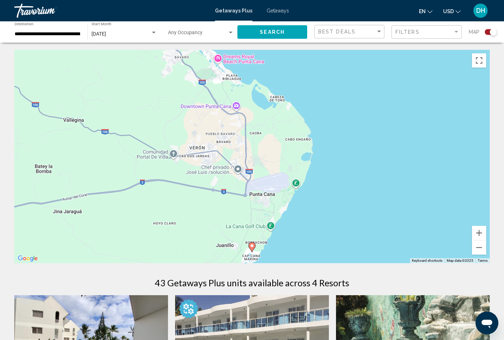
click at [142, 31] on div "[DATE]" at bounding box center [120, 34] width 59 height 6
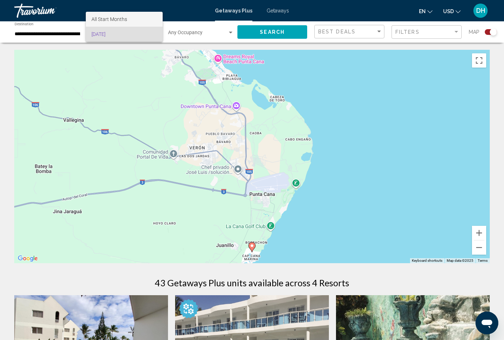
click at [121, 19] on span "All Start Months" at bounding box center [109, 19] width 36 height 6
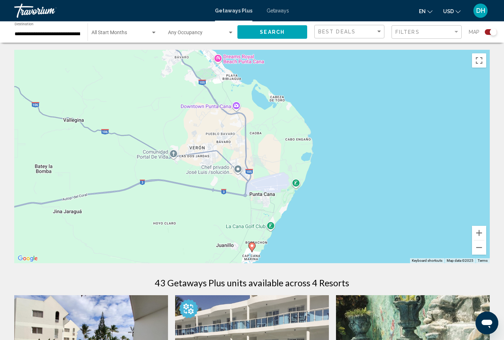
click at [137, 38] on div "Start Month All Start Months" at bounding box center [123, 32] width 65 height 20
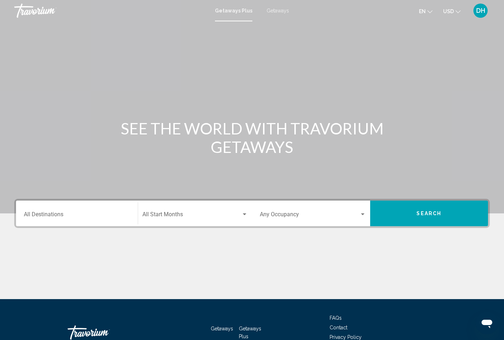
click at [201, 210] on div "Start Month All Start Months" at bounding box center [195, 214] width 106 height 22
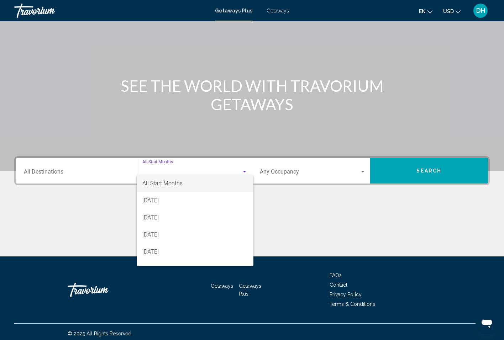
scroll to position [46, 0]
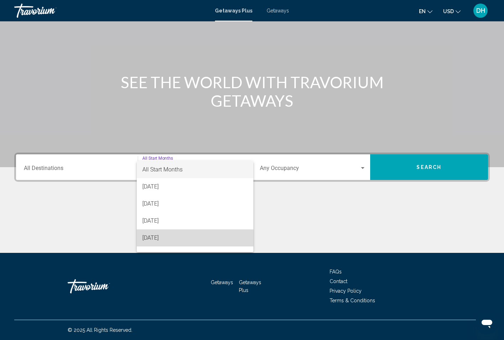
click at [169, 239] on span "[DATE]" at bounding box center [195, 238] width 106 height 17
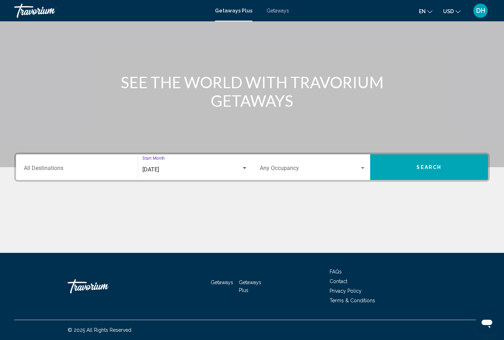
click at [340, 171] on span "Search widget" at bounding box center [310, 170] width 100 height 6
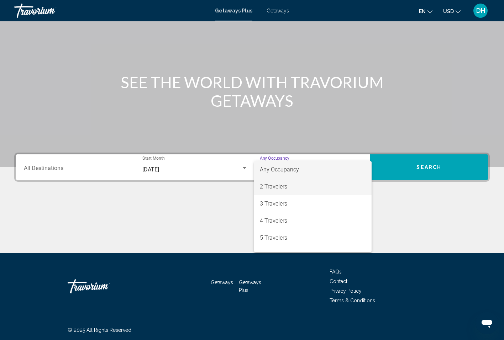
click at [281, 189] on span "2 Travelers" at bounding box center [313, 186] width 106 height 17
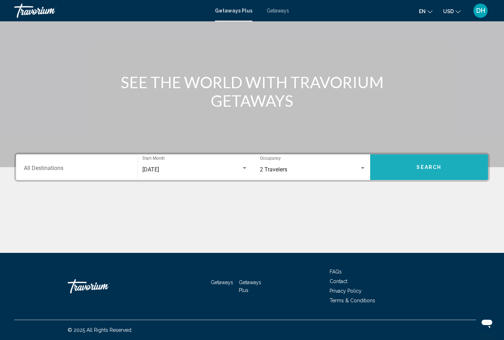
click at [431, 164] on button "Search" at bounding box center [429, 167] width 118 height 26
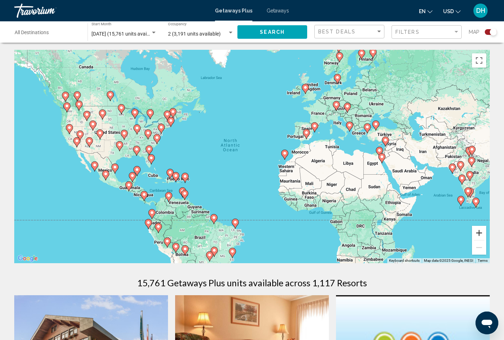
click at [480, 236] on button "Zoom in" at bounding box center [479, 233] width 14 height 14
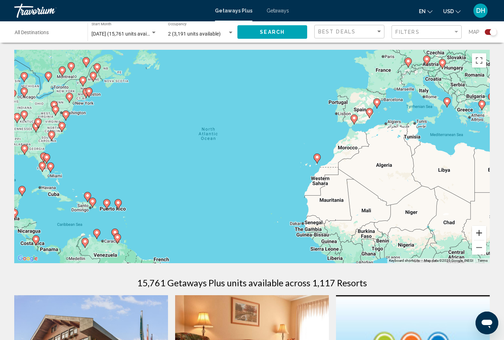
click at [480, 236] on button "Zoom in" at bounding box center [479, 233] width 14 height 14
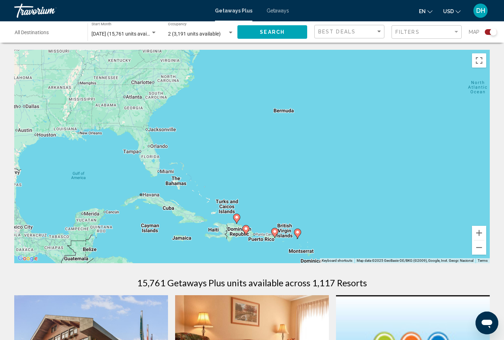
drag, startPoint x: 109, startPoint y: 194, endPoint x: 428, endPoint y: 169, distance: 319.9
click at [428, 169] on div "To activate drag with keyboard, press Alt + Enter. Once in keyboard drag state,…" at bounding box center [252, 157] width 476 height 214
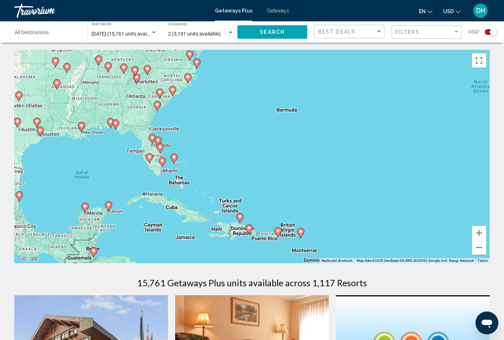
click at [250, 230] on image "Main content" at bounding box center [249, 228] width 4 height 4
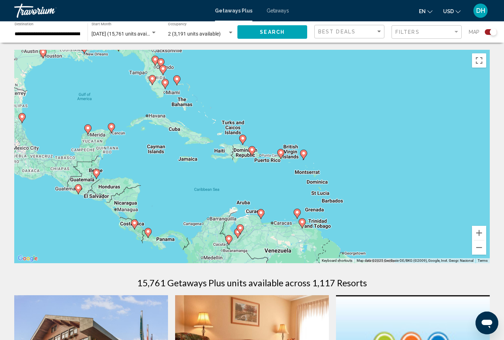
click at [252, 151] on image "Main content" at bounding box center [252, 150] width 4 height 4
type input "**********"
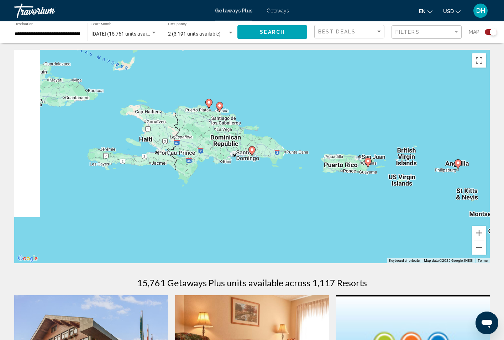
click at [253, 149] on image "Main content" at bounding box center [252, 150] width 4 height 4
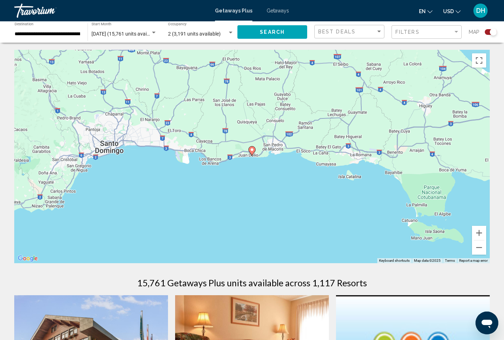
click at [253, 149] on image "Main content" at bounding box center [252, 150] width 4 height 4
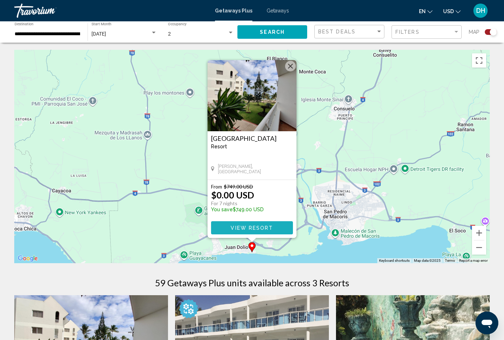
click at [247, 227] on span "View Resort" at bounding box center [252, 228] width 42 height 6
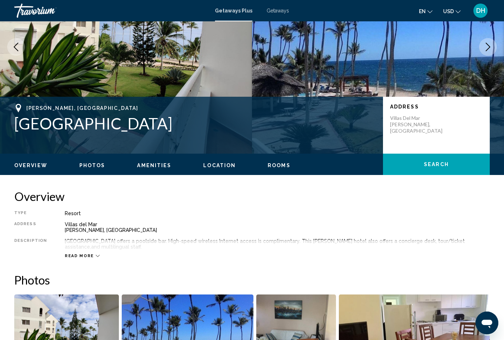
scroll to position [75, 0]
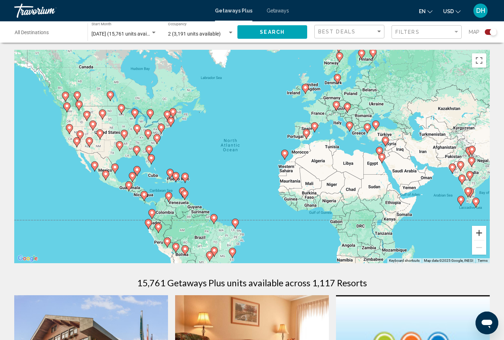
click at [481, 234] on button "Zoom in" at bounding box center [479, 233] width 14 height 14
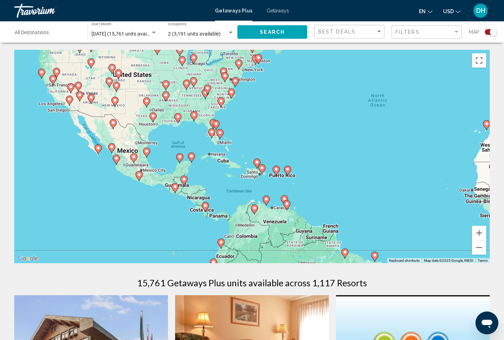
drag, startPoint x: 128, startPoint y: 203, endPoint x: 301, endPoint y: 170, distance: 176.1
click at [301, 170] on div "To activate drag with keyboard, press Alt + Enter. Once in keyboard drag state,…" at bounding box center [252, 157] width 476 height 214
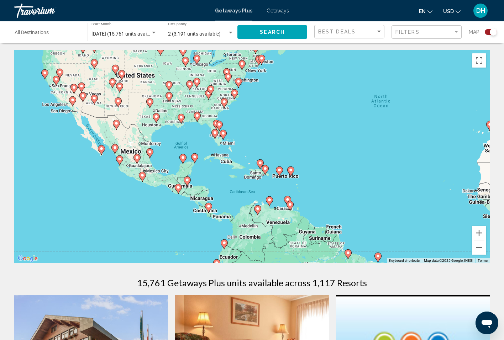
click at [195, 158] on image "Main content" at bounding box center [195, 157] width 4 height 4
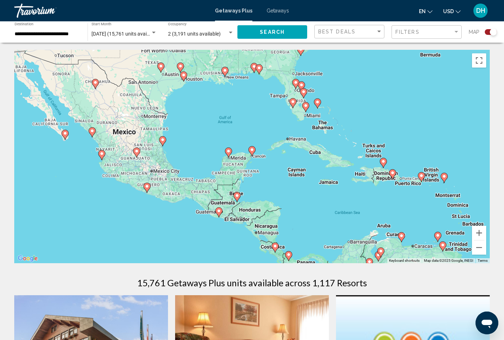
click at [254, 152] on icon "Main content" at bounding box center [251, 151] width 7 height 10
type input "**********"
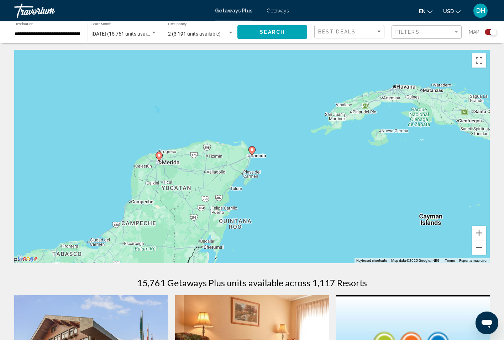
click at [254, 151] on icon "Main content" at bounding box center [252, 151] width 6 height 9
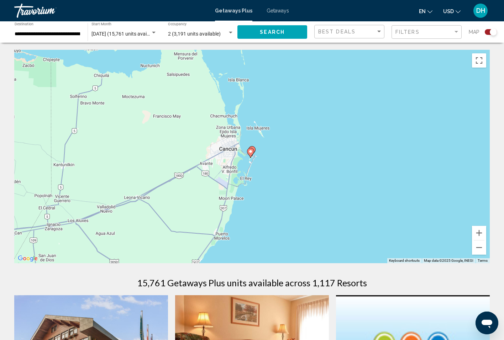
click at [251, 151] on image "Main content" at bounding box center [250, 152] width 4 height 4
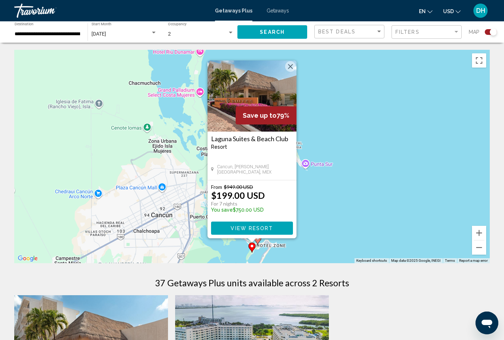
click at [259, 241] on icon "Main content" at bounding box center [258, 239] width 6 height 9
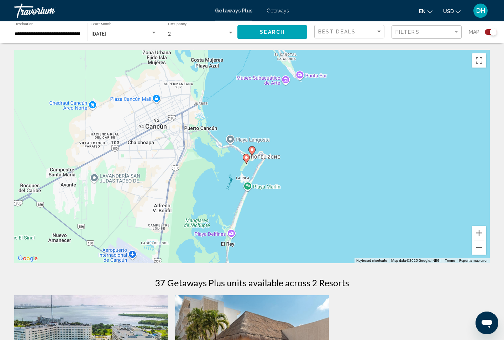
click at [252, 151] on image "Main content" at bounding box center [252, 150] width 4 height 4
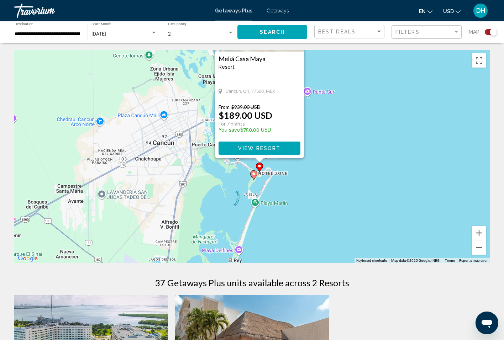
drag, startPoint x: 413, startPoint y: 235, endPoint x: 420, endPoint y: 154, distance: 81.5
click at [420, 154] on div "To activate drag with keyboard, press Alt + Enter. Once in keyboard drag state,…" at bounding box center [252, 157] width 476 height 214
click at [254, 151] on span "View Resort" at bounding box center [259, 149] width 42 height 6
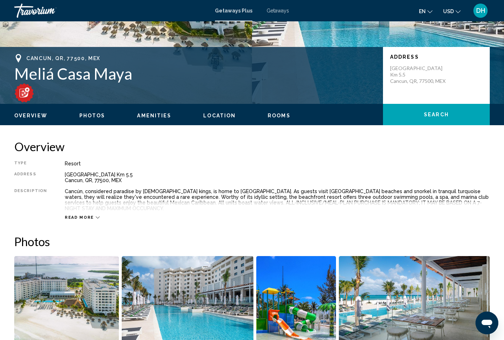
scroll to position [132, 0]
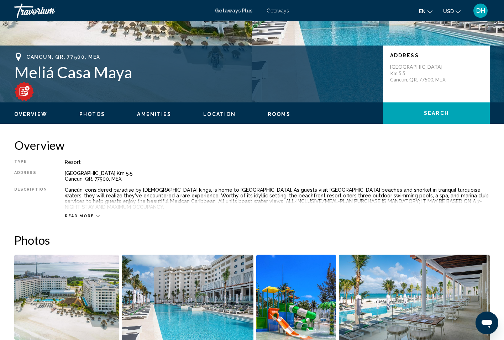
click at [91, 214] on div "Read more" at bounding box center [82, 216] width 35 height 5
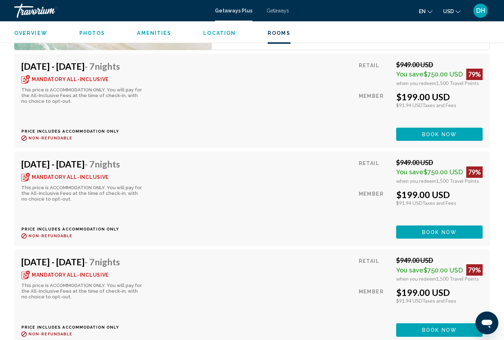
scroll to position [1786, 0]
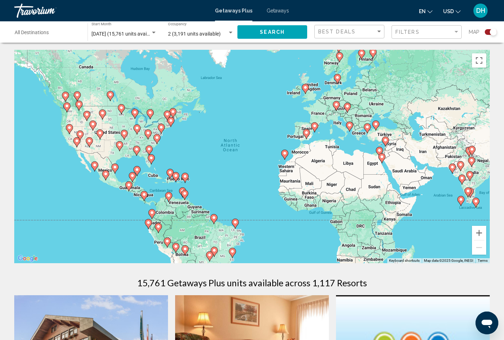
click at [153, 31] on div "Search widget" at bounding box center [154, 33] width 6 height 6
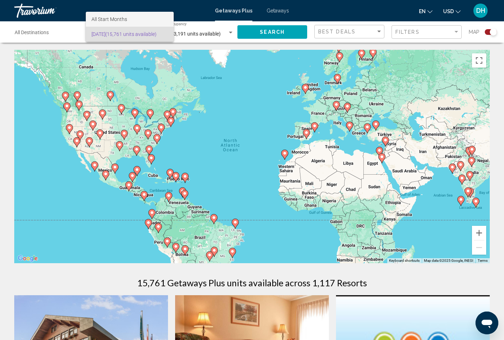
click at [127, 17] on span "All Start Months" at bounding box center [129, 19] width 77 height 15
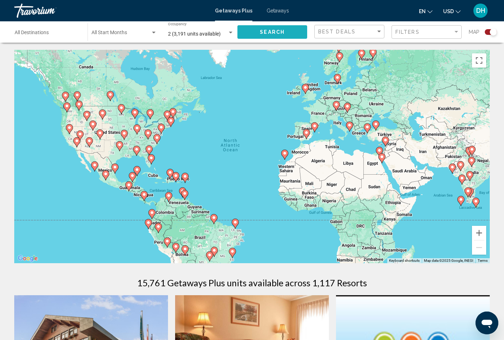
click at [272, 33] on span "Search" at bounding box center [272, 33] width 25 height 6
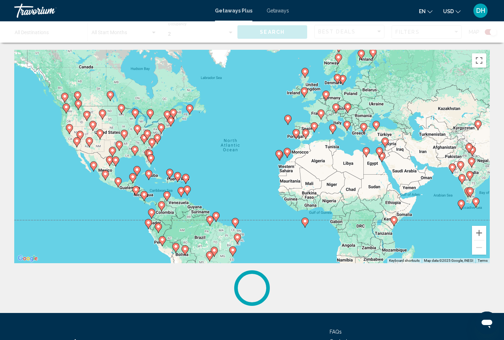
click at [395, 220] on image "Main content" at bounding box center [394, 220] width 4 height 4
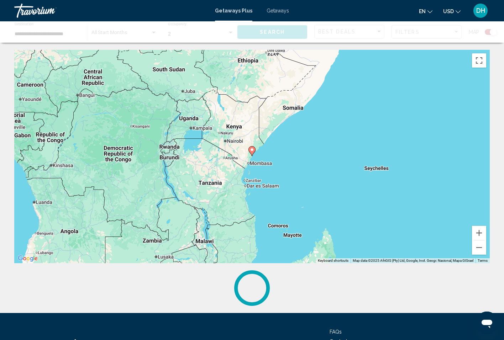
click at [252, 151] on image "Main content" at bounding box center [252, 150] width 4 height 4
type input "**********"
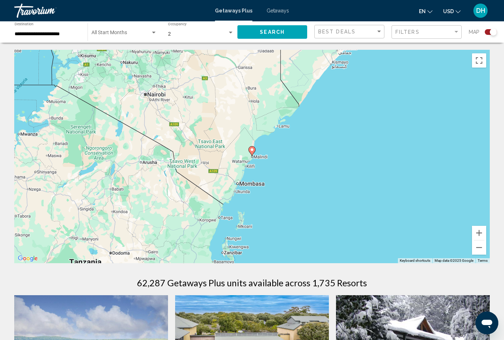
click at [252, 151] on image "Main content" at bounding box center [252, 150] width 4 height 4
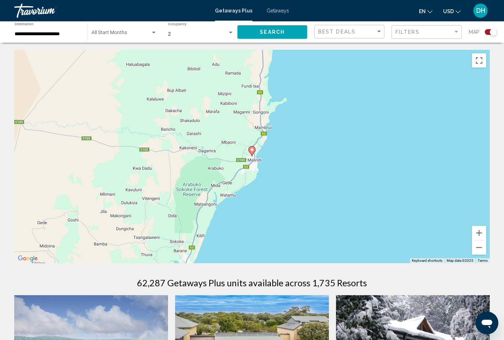
click at [252, 150] on image "Main content" at bounding box center [252, 150] width 4 height 4
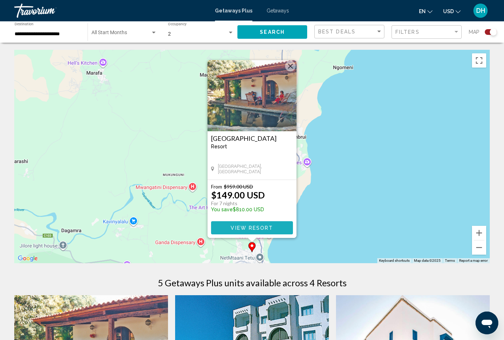
click at [236, 226] on span "View Resort" at bounding box center [252, 228] width 42 height 6
